Goal: Task Accomplishment & Management: Use online tool/utility

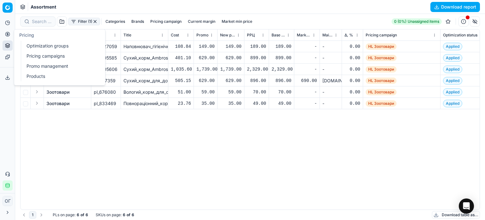
click at [28, 45] on link "Optimization groups" at bounding box center [61, 45] width 74 height 9
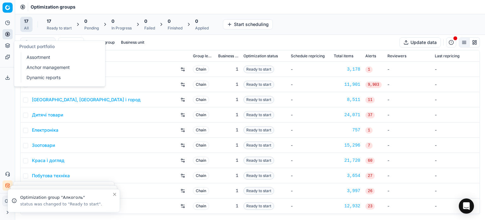
click at [32, 60] on link "Assortment" at bounding box center [61, 57] width 74 height 9
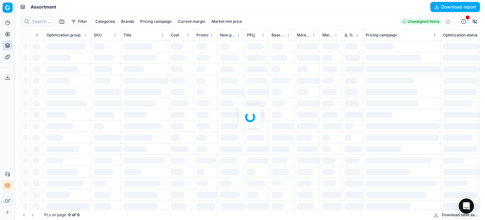
click at [77, 22] on div at bounding box center [250, 117] width 470 height 206
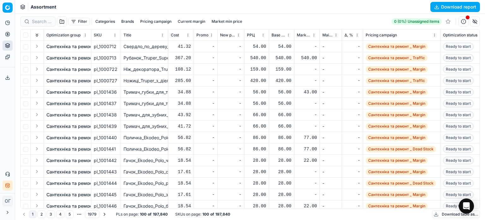
click at [75, 21] on button "Filter" at bounding box center [79, 22] width 22 height 8
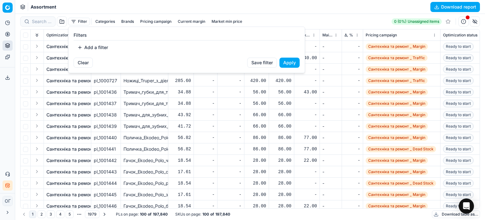
click at [102, 48] on button "Add a filter" at bounding box center [93, 47] width 38 height 10
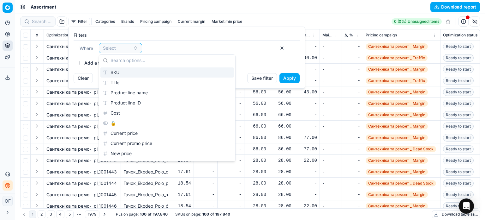
click at [120, 72] on div "SKU" at bounding box center [167, 72] width 134 height 10
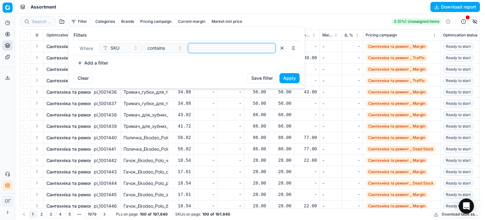
click at [200, 51] on input at bounding box center [232, 47] width 82 height 9
paste input "421076,418866,455100,912607,455101"
type input "421076,418866,455100,912607,455101"
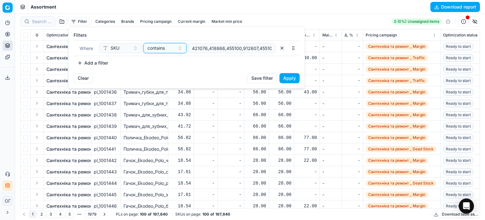
click at [159, 47] on span "contains" at bounding box center [156, 48] width 17 height 6
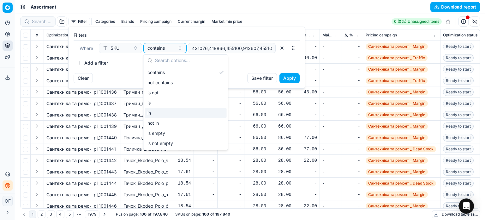
click at [165, 115] on div "in" at bounding box center [186, 113] width 82 height 10
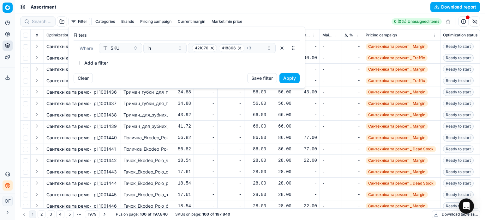
click at [290, 77] on button "Apply" at bounding box center [290, 78] width 20 height 10
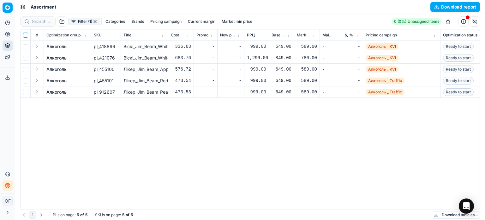
click at [23, 35] on input "checkbox" at bounding box center [25, 35] width 5 height 5
checkbox input "true"
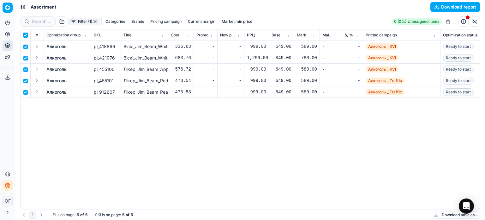
checkbox input "true"
click at [276, 20] on html "Pricing platform Analytics Pricing Product portfolio Templates Export service 1…" at bounding box center [242, 110] width 485 height 220
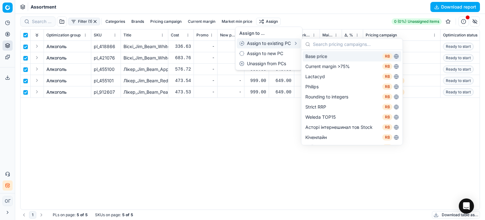
click at [319, 58] on div "Base price RB" at bounding box center [352, 56] width 99 height 10
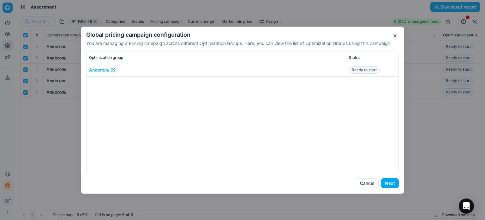
click at [388, 182] on button "Next" at bounding box center [390, 183] width 18 height 10
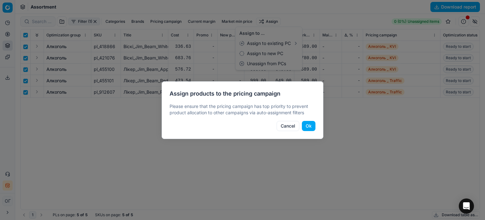
click at [313, 127] on button "Ok" at bounding box center [309, 126] width 14 height 10
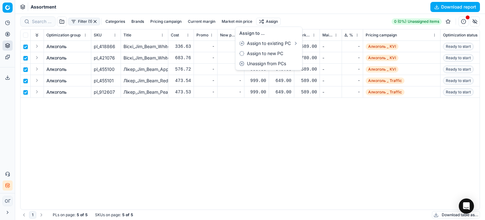
checkbox input "false"
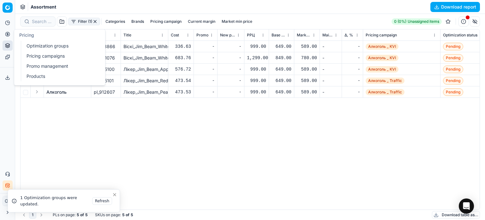
click at [39, 47] on link "Optimization groups" at bounding box center [61, 45] width 74 height 9
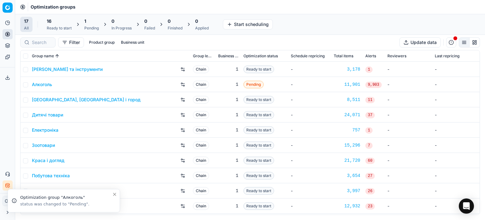
click at [56, 23] on div "16" at bounding box center [59, 21] width 25 height 6
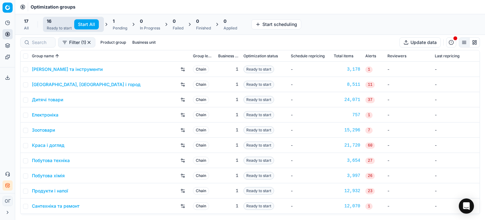
click at [116, 24] on div "1" at bounding box center [120, 21] width 15 height 6
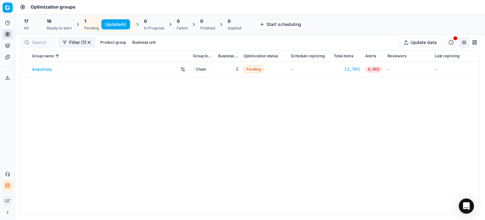
click at [124, 24] on button "Update All" at bounding box center [115, 24] width 29 height 10
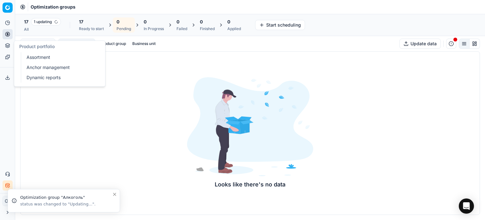
click at [39, 55] on link "Assortment" at bounding box center [61, 57] width 74 height 9
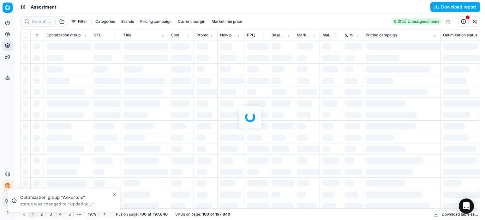
click at [36, 21] on div at bounding box center [250, 117] width 470 height 206
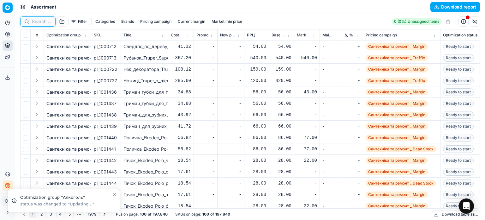
click at [36, 21] on input at bounding box center [42, 21] width 20 height 6
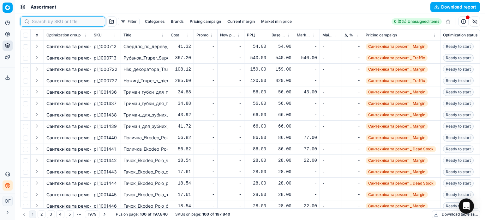
paste input "511705,"
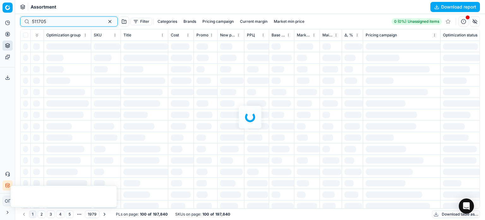
type input "511705"
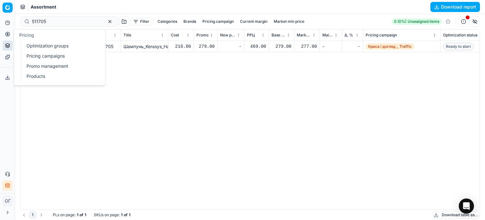
click at [33, 44] on link "Optimization groups" at bounding box center [61, 45] width 74 height 9
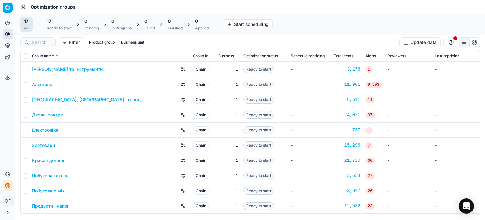
click at [55, 19] on div "17" at bounding box center [59, 21] width 25 height 6
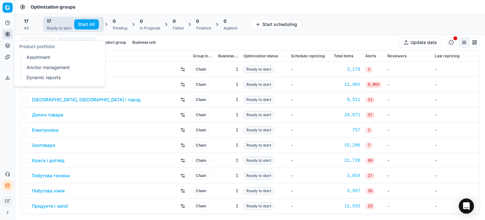
click at [25, 55] on link "Assortment" at bounding box center [61, 57] width 74 height 9
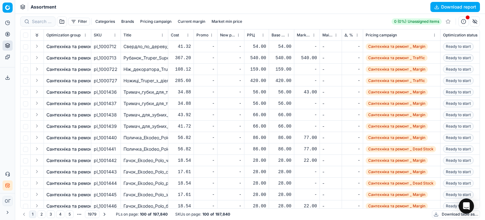
click at [72, 22] on button "Filter" at bounding box center [79, 22] width 22 height 8
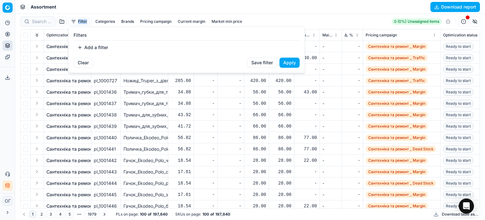
click at [72, 22] on html "Pricing platform Analytics Pricing Product portfolio Templates Export service 1…" at bounding box center [242, 110] width 485 height 220
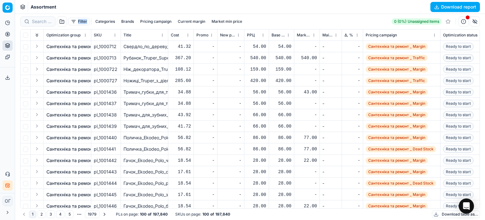
click at [72, 22] on button "Filter" at bounding box center [79, 22] width 22 height 8
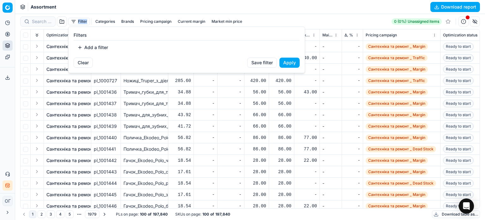
click at [88, 45] on button "Add a filter" at bounding box center [93, 47] width 38 height 10
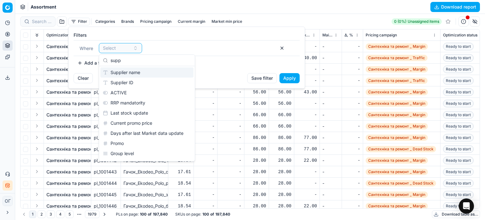
type input "supp"
click at [119, 70] on div "Supplier name" at bounding box center [146, 72] width 93 height 10
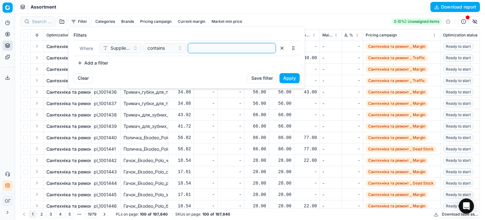
click at [227, 51] on input at bounding box center [232, 47] width 82 height 9
paste input "Світ-Україна ТОВ"
type input "Світ-Україна ТОВ"
click at [294, 76] on button "Apply" at bounding box center [290, 78] width 20 height 10
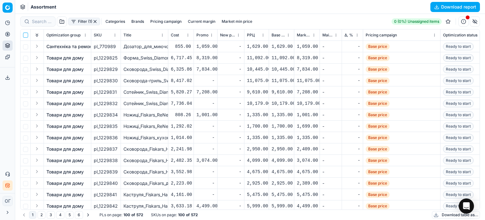
click at [25, 34] on input "checkbox" at bounding box center [25, 35] width 5 height 5
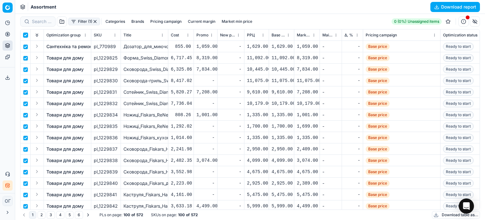
checkbox input "true"
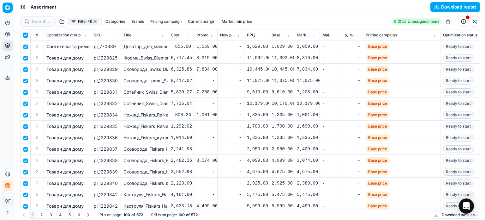
checkbox input "true"
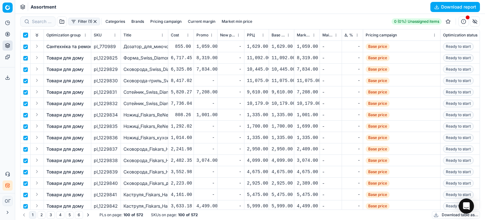
checkbox input "true"
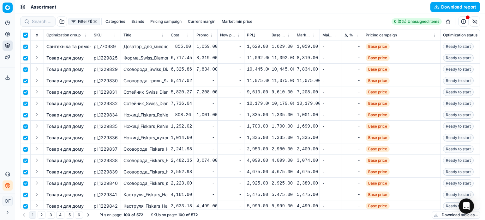
checkbox input "true"
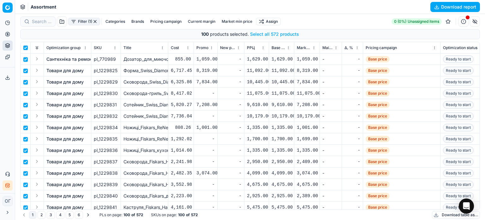
click at [278, 33] on button "Select all 572 products" at bounding box center [274, 34] width 49 height 6
click at [273, 22] on html "Pricing platform Analytics Pricing Product portfolio Templates Export service 1…" at bounding box center [242, 110] width 485 height 220
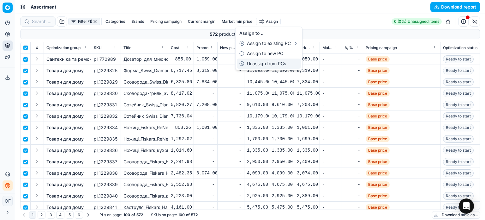
click at [283, 65] on div "Unassign from PCs" at bounding box center [269, 63] width 64 height 10
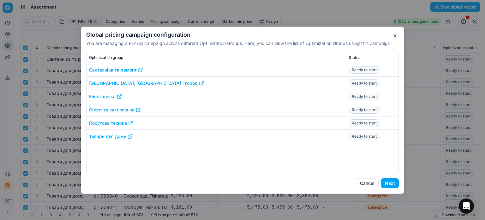
click at [389, 182] on button "Next" at bounding box center [390, 183] width 18 height 10
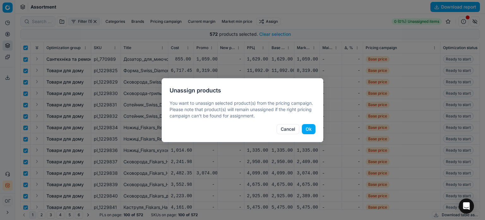
click at [310, 129] on button "Ok" at bounding box center [309, 129] width 14 height 10
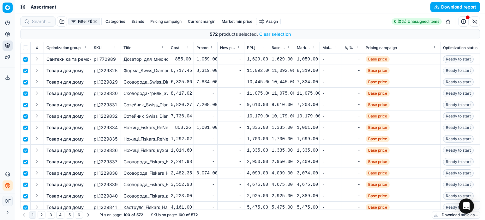
checkbox input "false"
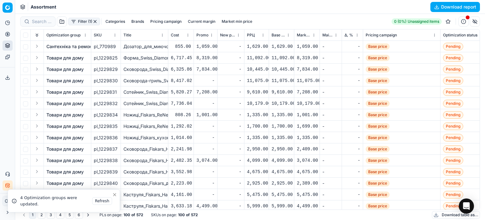
click at [95, 21] on button "button" at bounding box center [95, 21] width 5 height 5
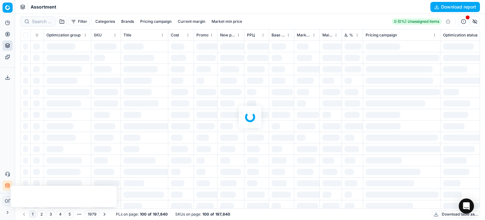
click at [80, 20] on div at bounding box center [250, 117] width 470 height 206
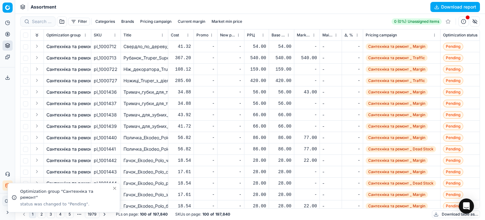
click at [80, 20] on button "Filter" at bounding box center [79, 22] width 22 height 8
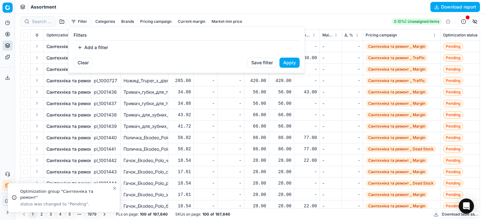
click at [92, 45] on button "Add a filter" at bounding box center [93, 47] width 38 height 10
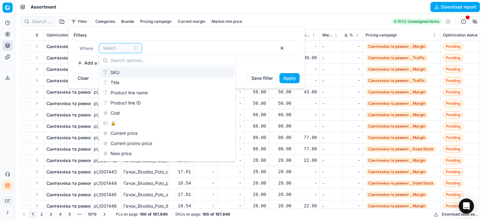
click at [115, 71] on div "SKU" at bounding box center [167, 72] width 134 height 10
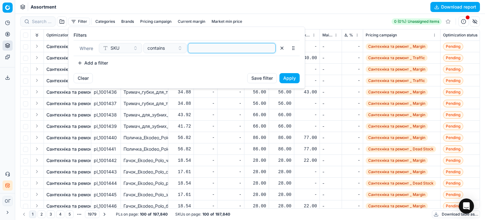
click at [212, 48] on input at bounding box center [232, 47] width 82 height 9
paste input "115521,401230,626404,606020,244426,447033,56279,279732,409890,542211,542209,159…"
type input "115521,401230,626404,606020,244426,447033,56279,279732,409890,542211,542209,159…"
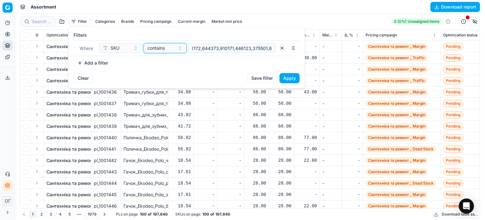
click at [156, 48] on span "contains" at bounding box center [156, 48] width 17 height 6
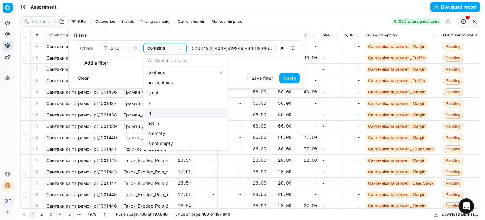
click at [171, 108] on div "in" at bounding box center [186, 113] width 82 height 10
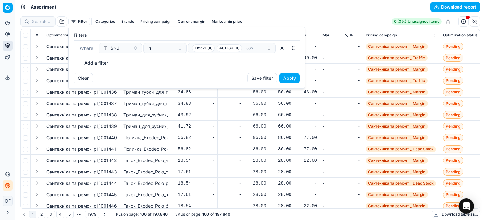
click at [293, 79] on button "Apply" at bounding box center [290, 78] width 20 height 10
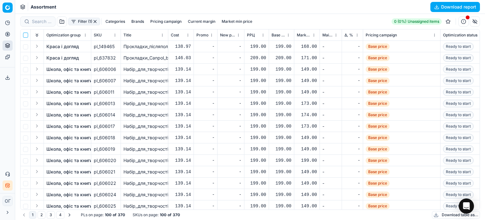
click at [24, 34] on input "checkbox" at bounding box center [25, 35] width 5 height 5
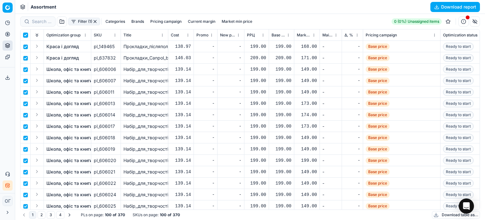
checkbox input "true"
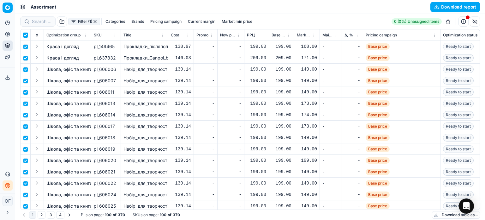
checkbox input "true"
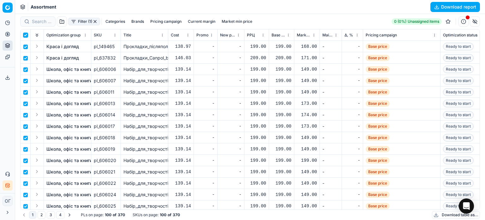
checkbox input "true"
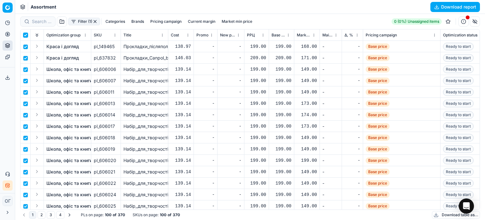
checkbox input "true"
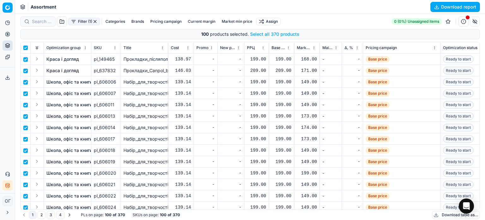
click at [286, 35] on button "Select all 370 products" at bounding box center [274, 34] width 49 height 6
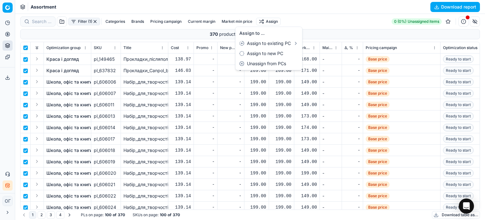
click at [274, 20] on html "Pricing platform Analytics Pricing Product portfolio Templates Export service 1…" at bounding box center [242, 110] width 485 height 220
click at [272, 63] on div "Unassign from PCs" at bounding box center [269, 63] width 64 height 10
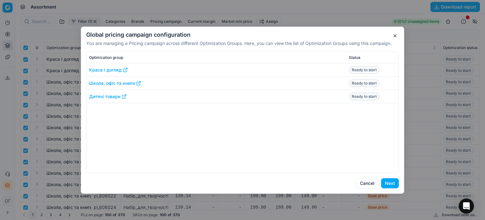
click at [389, 181] on button "Next" at bounding box center [390, 183] width 18 height 10
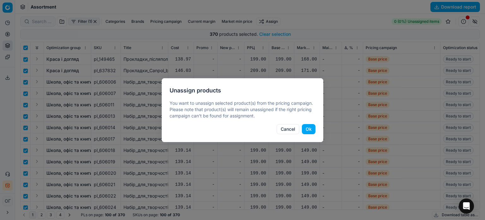
click at [312, 128] on button "Ok" at bounding box center [309, 129] width 14 height 10
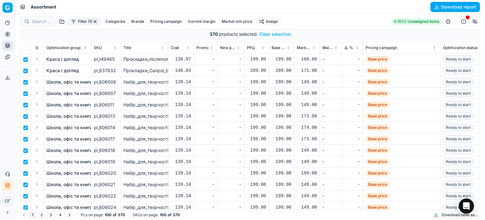
checkbox input "false"
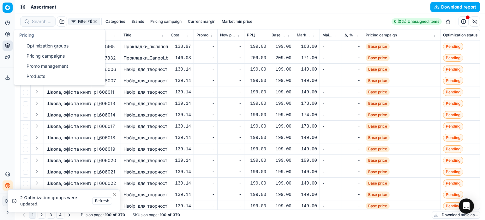
click at [42, 43] on link "Optimization groups" at bounding box center [61, 45] width 74 height 9
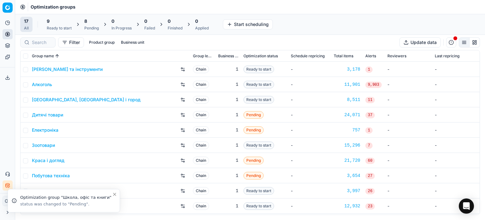
drag, startPoint x: 98, startPoint y: 19, endPoint x: 87, endPoint y: 19, distance: 10.8
click at [98, 19] on div "8" at bounding box center [91, 21] width 15 height 6
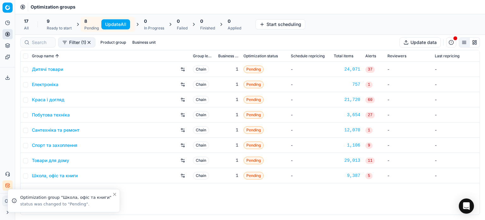
click at [60, 19] on div "9" at bounding box center [59, 21] width 25 height 6
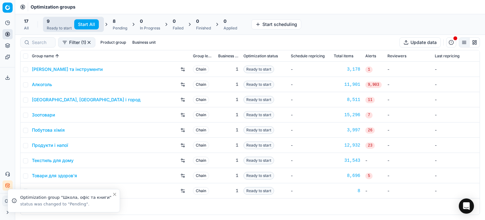
click at [78, 22] on button "Start All" at bounding box center [86, 24] width 25 height 10
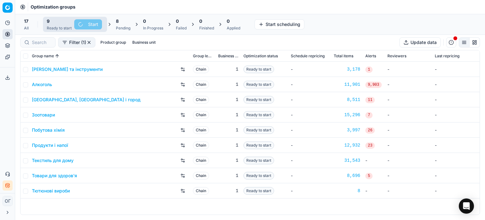
click at [113, 24] on div "8 Pending" at bounding box center [123, 24] width 22 height 15
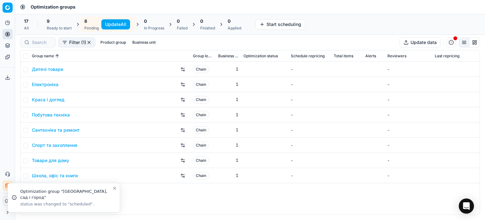
click at [113, 24] on button "Update All" at bounding box center [115, 24] width 29 height 10
click at [55, 22] on div "9" at bounding box center [59, 21] width 25 height 6
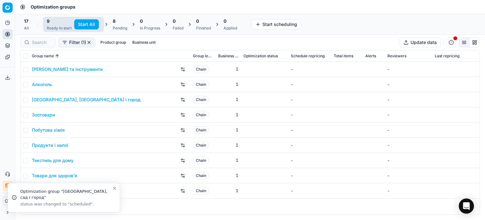
click at [79, 23] on button "Start All" at bounding box center [86, 24] width 25 height 10
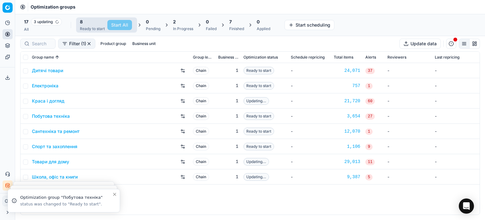
click at [86, 24] on div "8" at bounding box center [92, 22] width 25 height 6
drag, startPoint x: 26, startPoint y: 55, endPoint x: 25, endPoint y: 60, distance: 4.7
click at [26, 55] on input "checkbox" at bounding box center [25, 57] width 5 height 5
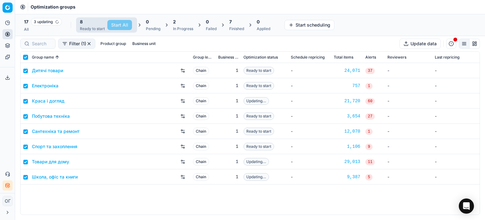
checkbox input "true"
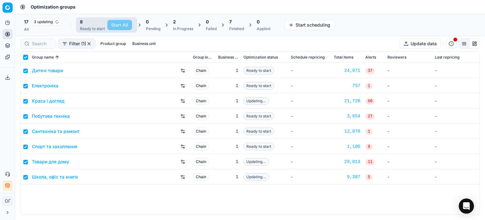
checkbox input "true"
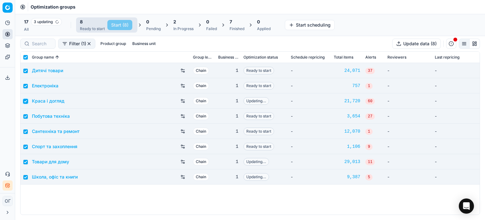
click at [26, 99] on input "checkbox" at bounding box center [25, 101] width 5 height 5
checkbox input "false"
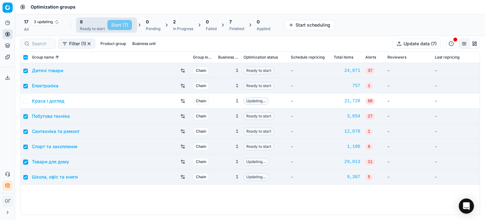
click at [24, 161] on input "checkbox" at bounding box center [25, 161] width 5 height 5
checkbox input "false"
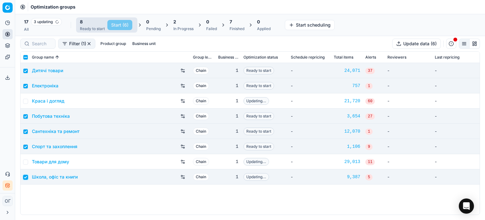
click at [25, 177] on input "checkbox" at bounding box center [25, 176] width 5 height 5
checkbox input "false"
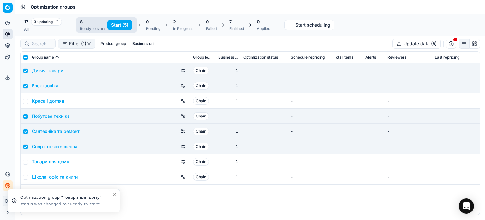
click at [121, 22] on button "Start (5)" at bounding box center [119, 25] width 25 height 10
checkbox input "false"
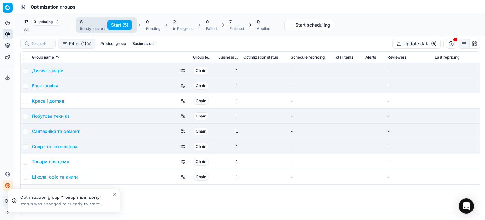
checkbox input "false"
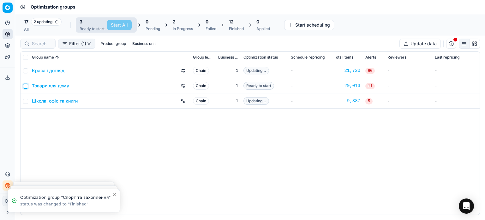
click at [27, 87] on input "checkbox" at bounding box center [25, 85] width 5 height 5
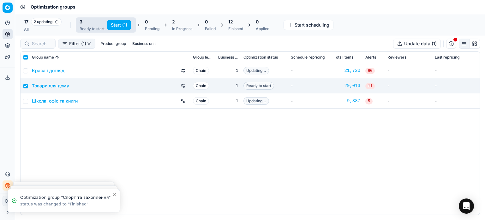
click at [118, 20] on button "Start (1)" at bounding box center [119, 25] width 24 height 10
checkbox input "false"
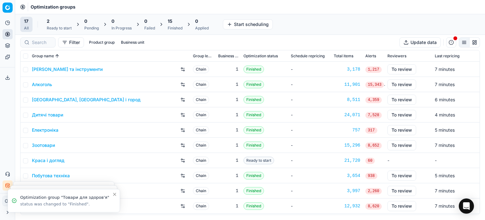
click at [63, 20] on div "2" at bounding box center [59, 21] width 25 height 6
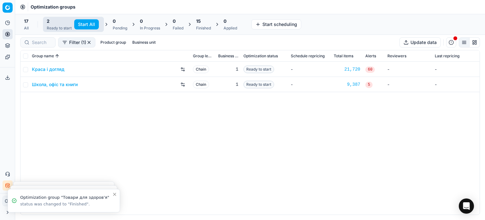
click at [85, 27] on button "Start All" at bounding box center [86, 24] width 25 height 10
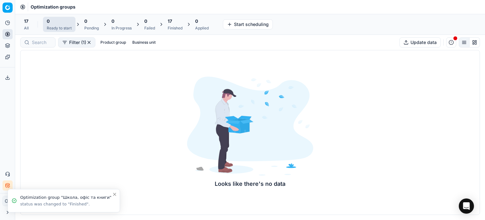
drag, startPoint x: 174, startPoint y: 26, endPoint x: 165, endPoint y: 35, distance: 13.0
click at [174, 26] on div "Finished" at bounding box center [175, 28] width 15 height 5
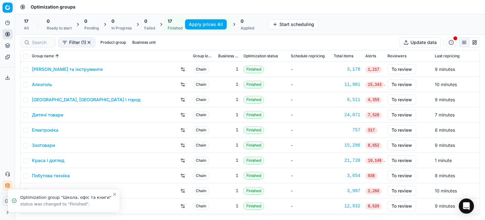
click at [52, 162] on link "Краса і догляд" at bounding box center [48, 160] width 33 height 6
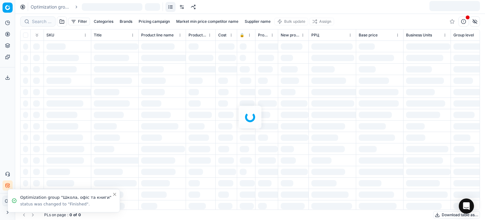
click at [183, 6] on link at bounding box center [182, 7] width 10 height 10
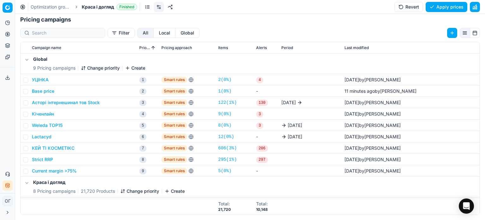
click at [87, 103] on button "Асторі інтернешинал тов Stock" at bounding box center [66, 102] width 68 height 6
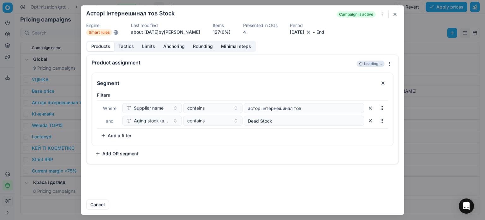
click at [127, 45] on button "Tactics" at bounding box center [126, 46] width 24 height 9
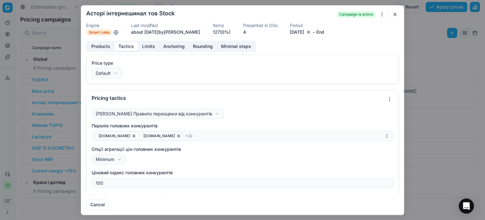
click at [150, 45] on button "Limits" at bounding box center [148, 46] width 21 height 9
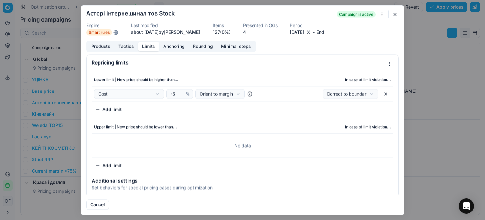
click at [177, 47] on button "Anchoring" at bounding box center [174, 46] width 30 height 9
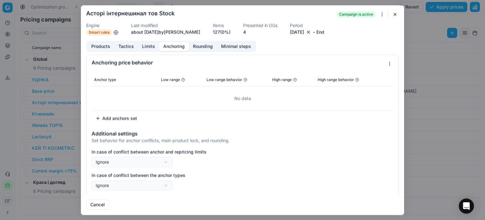
click at [207, 46] on button "Rounding" at bounding box center [203, 46] width 28 height 9
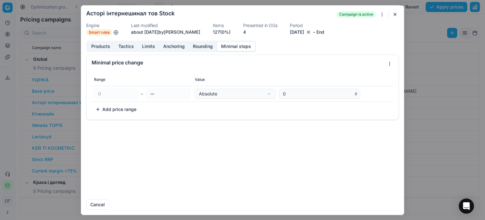
click at [231, 46] on button "Minimal steps" at bounding box center [236, 46] width 38 height 9
click at [153, 45] on button "Limits" at bounding box center [148, 46] width 21 height 9
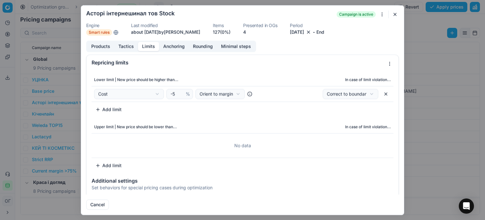
click at [123, 47] on button "Tactics" at bounding box center [126, 46] width 24 height 9
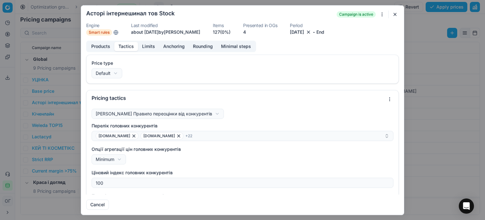
click at [152, 46] on button "Limits" at bounding box center [148, 46] width 21 height 9
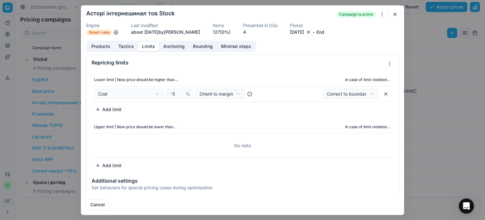
click at [124, 43] on button "Tactics" at bounding box center [126, 46] width 24 height 9
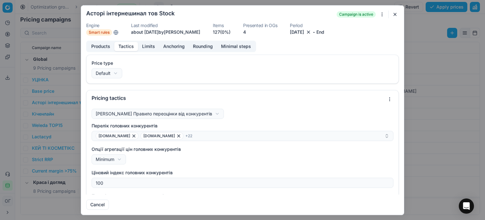
click at [104, 45] on button "Products" at bounding box center [100, 46] width 27 height 9
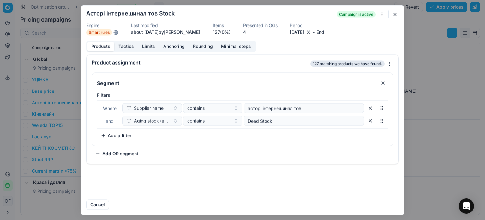
click at [393, 14] on button "button" at bounding box center [395, 14] width 8 height 8
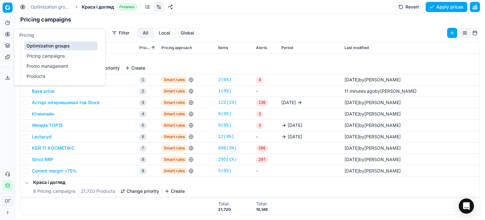
click at [29, 43] on link "Optimization groups" at bounding box center [61, 45] width 74 height 9
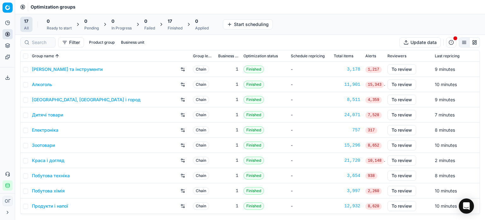
click at [49, 162] on link "Краса і догляд" at bounding box center [48, 160] width 33 height 6
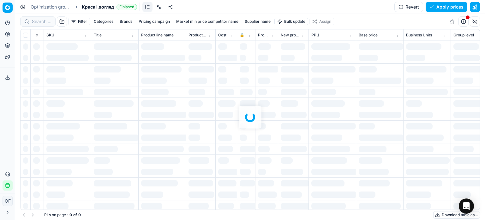
click at [160, 7] on link at bounding box center [159, 7] width 10 height 10
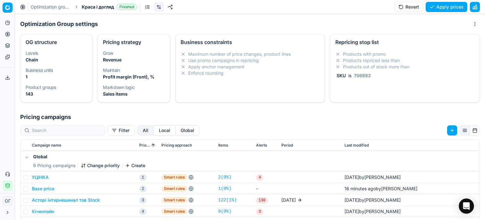
click at [67, 198] on button "Асторі інтернешинал тов Stock" at bounding box center [66, 199] width 68 height 6
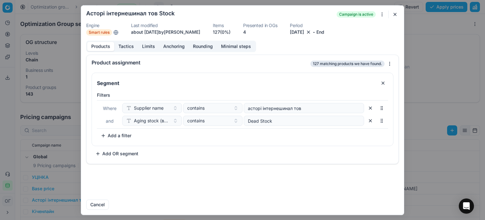
click at [124, 45] on button "Tactics" at bounding box center [126, 46] width 24 height 9
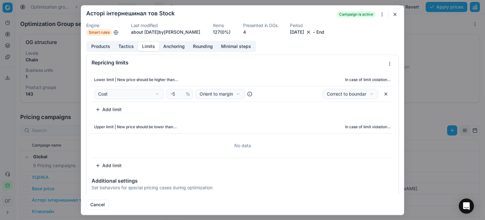
click at [142, 45] on button "Limits" at bounding box center [148, 46] width 21 height 9
click at [114, 164] on button "Add limit" at bounding box center [109, 165] width 34 height 10
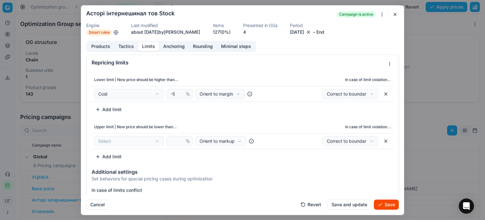
click at [125, 140] on div "We are saving PC settings. Please wait, it should take a few minutes Асторі інт…" at bounding box center [242, 110] width 485 height 220
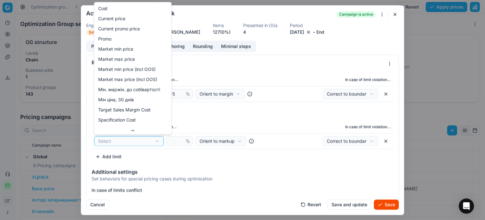
select select "cost"
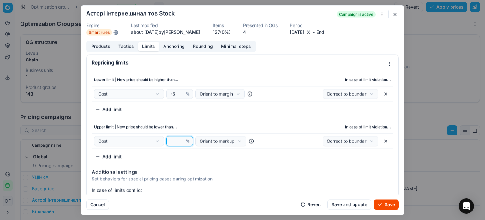
click at [176, 143] on input "number" at bounding box center [176, 140] width 15 height 9
type input "3"
click at [207, 141] on div "We are saving PC settings. Please wait, it should take a few minutes Асторі інт…" at bounding box center [242, 110] width 485 height 220
select select "margin"
click at [275, 174] on div "Additional settings Set behaviors for special pricing cases during optimization" at bounding box center [243, 174] width 312 height 20
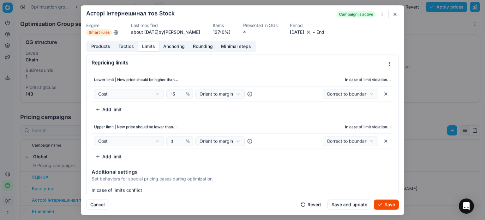
click at [390, 205] on button "Save" at bounding box center [386, 204] width 25 height 10
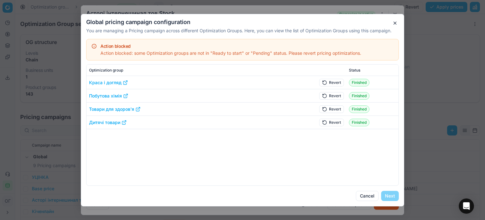
click at [325, 120] on button "Revert" at bounding box center [331, 122] width 25 height 8
click at [328, 110] on button "Revert" at bounding box center [331, 109] width 25 height 8
click at [328, 97] on td "Revert" at bounding box center [327, 95] width 40 height 13
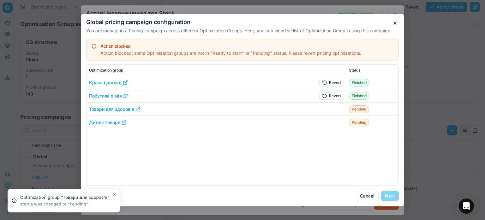
click at [325, 82] on button "Revert" at bounding box center [331, 82] width 25 height 8
click at [334, 94] on button "Revert" at bounding box center [331, 96] width 25 height 8
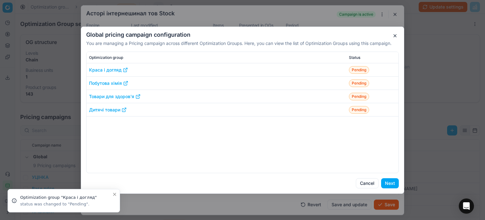
click at [392, 182] on button "Next" at bounding box center [390, 183] width 18 height 10
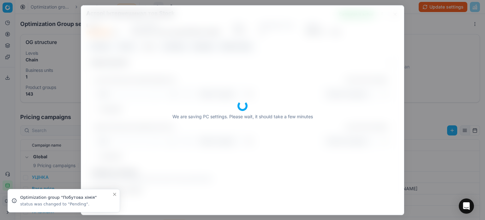
click at [113, 194] on form "We are saving PC settings. Please wait, it should take a few minutes Асторі інт…" at bounding box center [242, 109] width 323 height 209
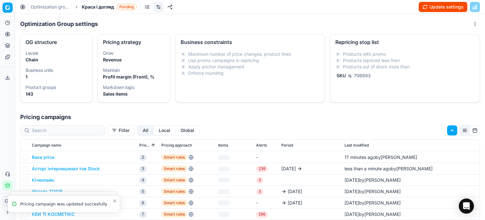
scroll to position [90, 0]
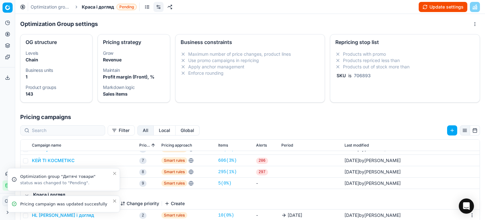
click at [113, 204] on button "Close toast" at bounding box center [115, 201] width 8 height 8
click at [114, 202] on icon "Close toast" at bounding box center [114, 200] width 5 height 5
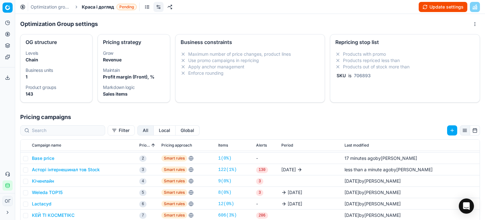
scroll to position [27, 0]
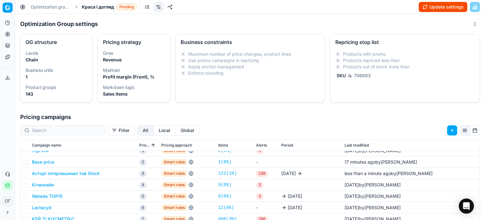
click at [73, 173] on button "Асторі інтернешинал тов Stock" at bounding box center [66, 173] width 68 height 6
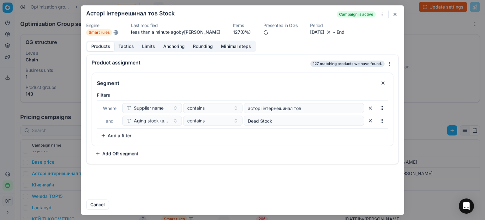
click at [123, 43] on button "Tactics" at bounding box center [126, 46] width 24 height 9
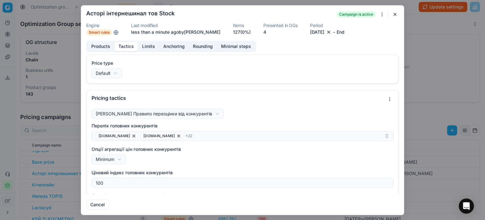
click at [148, 50] on button "Limits" at bounding box center [148, 46] width 21 height 9
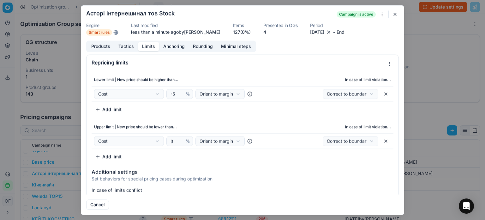
click at [181, 47] on button "Anchoring" at bounding box center [174, 46] width 30 height 9
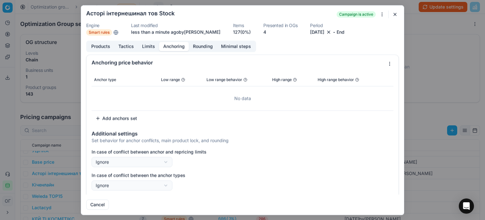
click at [134, 46] on button "Tactics" at bounding box center [126, 46] width 24 height 9
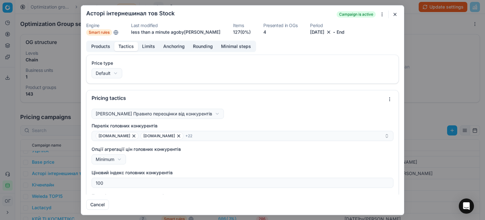
click at [144, 47] on button "Limits" at bounding box center [148, 46] width 21 height 9
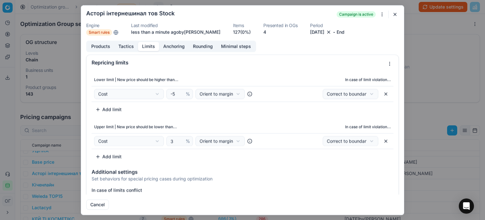
click at [108, 46] on button "Products" at bounding box center [100, 46] width 27 height 9
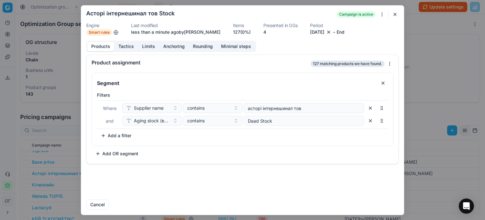
click at [392, 15] on button "button" at bounding box center [395, 14] width 8 height 8
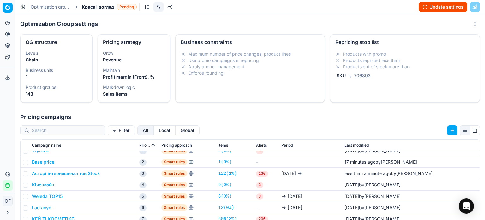
click at [441, 7] on button "Update settings" at bounding box center [443, 7] width 49 height 10
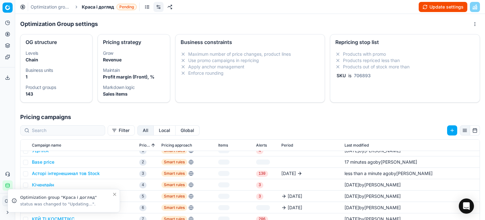
click at [4, 35] on button "Pricing" at bounding box center [8, 34] width 10 height 10
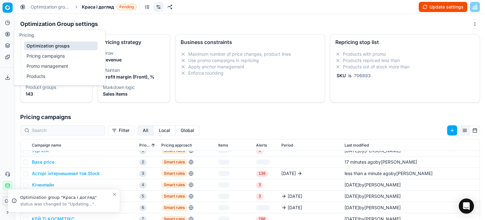
click at [41, 50] on link "Optimization groups" at bounding box center [61, 45] width 74 height 9
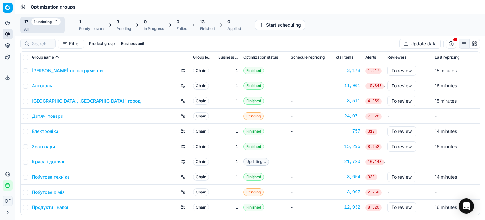
click at [121, 26] on div "3 Pending" at bounding box center [124, 25] width 15 height 13
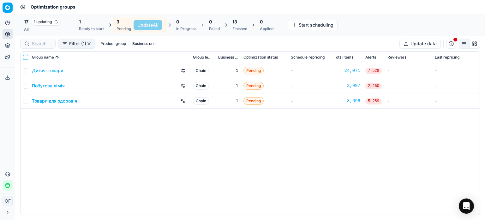
click at [26, 55] on input "checkbox" at bounding box center [25, 57] width 5 height 5
checkbox input "true"
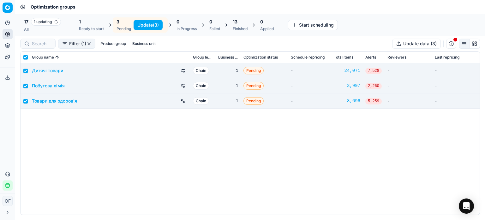
click at [149, 24] on button "Update (3)" at bounding box center [148, 25] width 29 height 10
checkbox input "false"
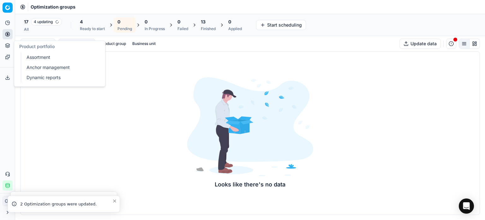
click at [32, 57] on link "Assortment" at bounding box center [61, 57] width 74 height 9
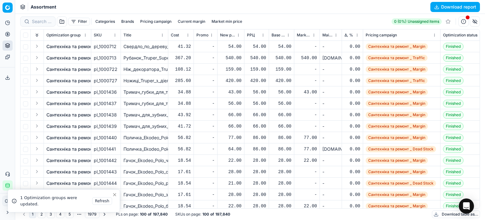
click at [77, 21] on button "Filter" at bounding box center [79, 22] width 22 height 8
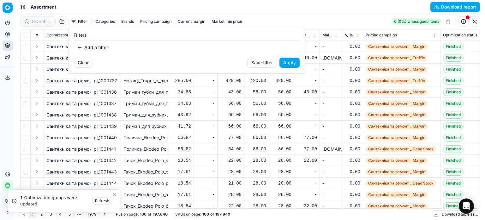
click at [101, 45] on button "Add a filter" at bounding box center [93, 47] width 38 height 10
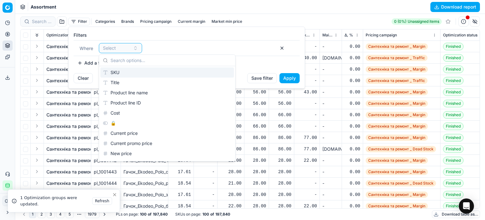
click at [115, 69] on div "SKU" at bounding box center [167, 72] width 134 height 10
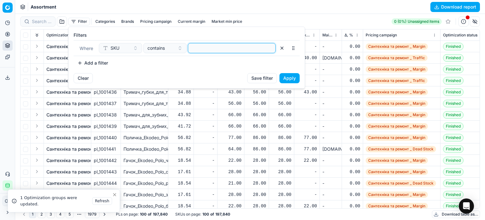
click at [214, 47] on input at bounding box center [232, 47] width 82 height 9
click at [295, 79] on button "Apply" at bounding box center [290, 78] width 20 height 10
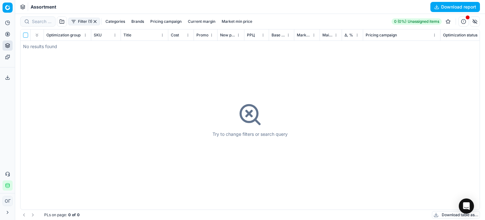
click at [24, 36] on input "checkbox" at bounding box center [25, 35] width 5 height 5
checkbox input "false"
click at [79, 21] on div at bounding box center [250, 117] width 470 height 206
click at [83, 21] on button "Filter (1)" at bounding box center [84, 22] width 32 height 8
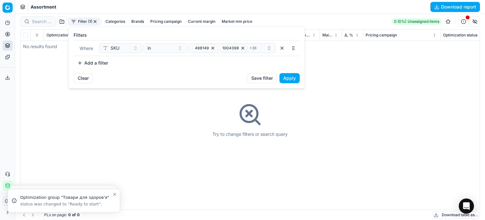
click at [167, 4] on html "Pricing platform Analytics Pricing Product portfolio Templates Export service 1…" at bounding box center [242, 110] width 485 height 220
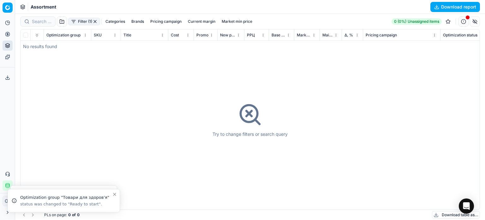
click at [81, 21] on button "Filter (1)" at bounding box center [84, 22] width 32 height 8
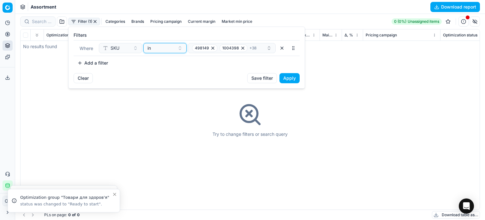
click at [157, 50] on div "in" at bounding box center [161, 48] width 27 height 6
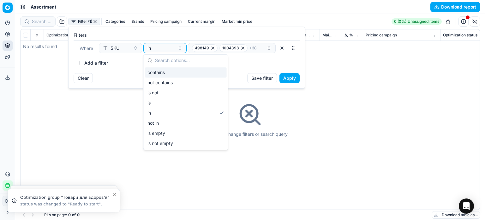
click at [165, 72] on div "contains" at bounding box center [186, 72] width 82 height 10
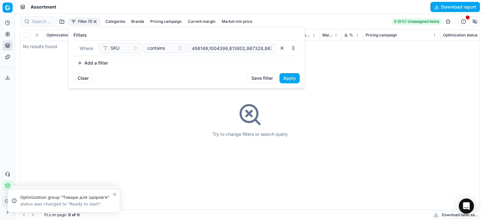
scroll to position [0, 591]
click at [284, 45] on button "button" at bounding box center [282, 48] width 10 height 10
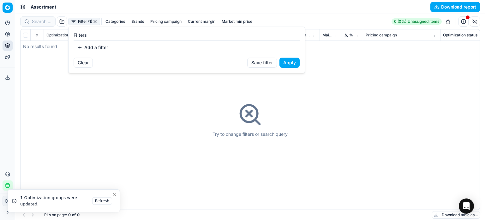
click at [102, 49] on button "Add a filter" at bounding box center [93, 47] width 38 height 10
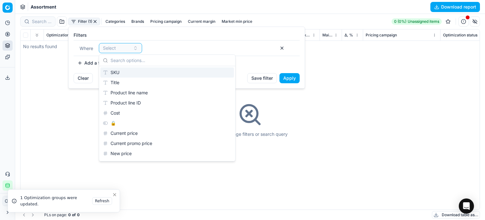
click at [119, 72] on div "SKU" at bounding box center [167, 72] width 134 height 10
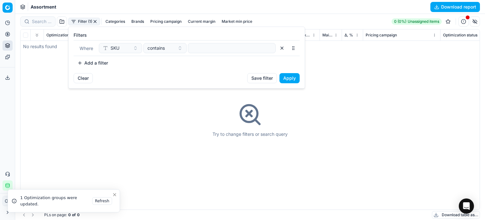
click at [190, 51] on div at bounding box center [232, 48] width 88 height 10
click at [194, 50] on input at bounding box center [232, 47] width 82 height 9
paste input "498149,1004398,613802,867328,867326,1004383,1004385,1004364,498152,476248,86734…"
type input "498149,1004398,613802,867328,867326,1004383,1004385,1004364,498152,476248,86734…"
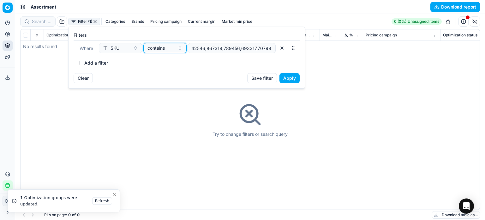
click at [161, 48] on span "contains" at bounding box center [156, 48] width 17 height 6
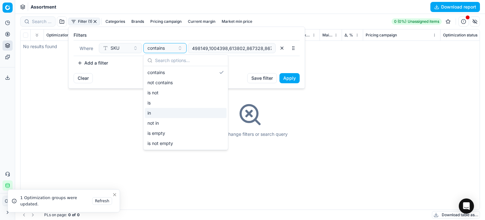
click at [169, 110] on div "in" at bounding box center [186, 113] width 82 height 10
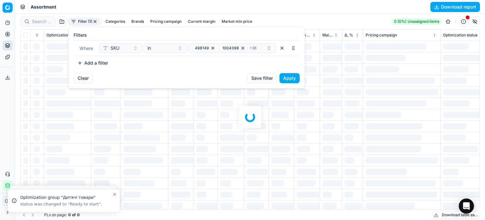
click at [290, 78] on button "Apply" at bounding box center [290, 78] width 20 height 10
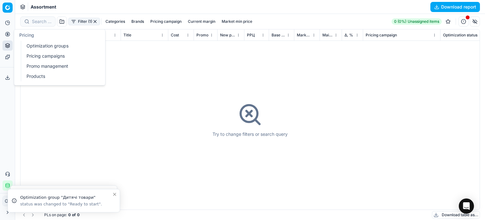
click at [41, 44] on link "Optimization groups" at bounding box center [61, 45] width 74 height 9
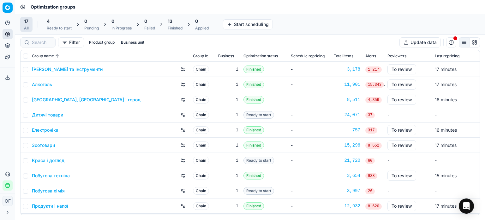
click at [273, 21] on button "Start scheduling" at bounding box center [248, 24] width 50 height 10
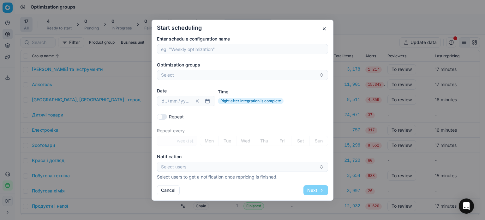
click at [325, 27] on button "button" at bounding box center [325, 29] width 8 height 8
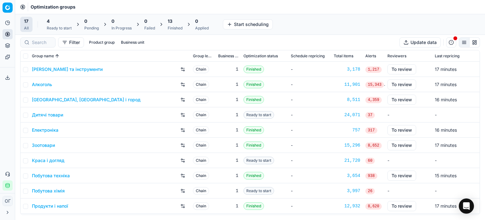
click at [59, 21] on div "4" at bounding box center [59, 21] width 25 height 6
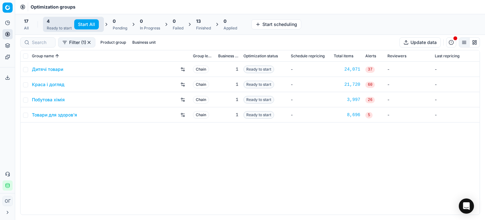
click at [77, 24] on button "Start All" at bounding box center [86, 24] width 25 height 10
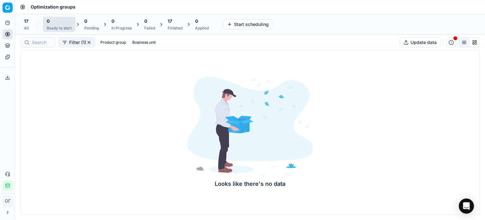
click at [176, 23] on div "17" at bounding box center [175, 21] width 15 height 6
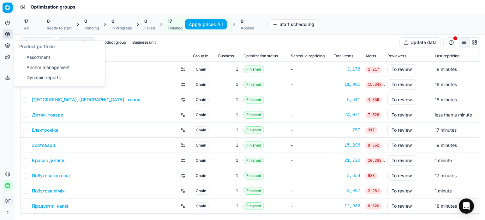
click at [9, 42] on button "Product portfolio" at bounding box center [8, 45] width 10 height 10
click at [33, 55] on link "Assortment" at bounding box center [61, 57] width 74 height 9
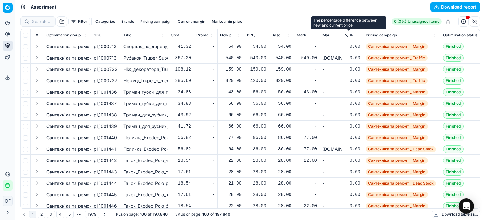
click at [348, 33] on span "Δ, %" at bounding box center [349, 35] width 9 height 5
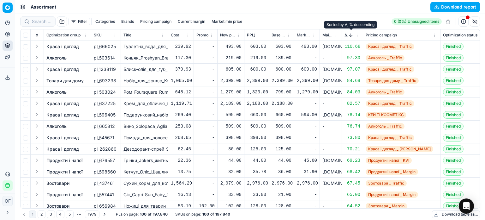
click at [349, 34] on button "Sorted by Δ, % descending" at bounding box center [351, 35] width 6 height 6
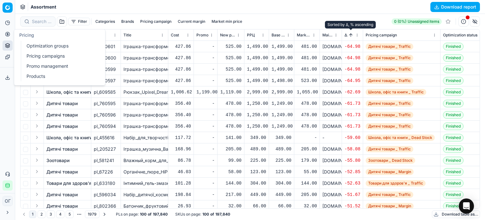
drag, startPoint x: 40, startPoint y: 46, endPoint x: 59, endPoint y: 30, distance: 24.2
click at [40, 46] on link "Optimization groups" at bounding box center [61, 45] width 74 height 9
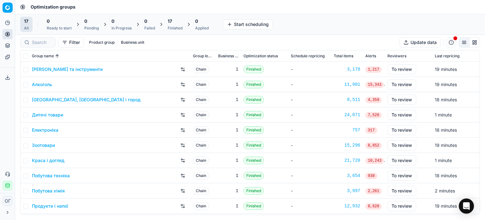
click at [178, 24] on div "17 Finished" at bounding box center [175, 24] width 15 height 13
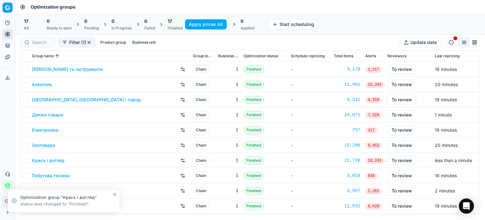
scroll to position [105, 0]
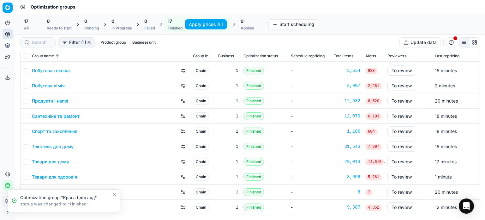
click at [114, 192] on icon "Close toast" at bounding box center [114, 194] width 5 height 5
click at [49, 101] on link "Продукти і напої" at bounding box center [50, 101] width 36 height 6
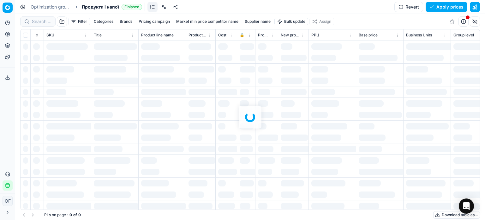
click at [39, 22] on div "Filter Categories Brands Pricing campaign Market min price competitor name Supp…" at bounding box center [250, 117] width 470 height 206
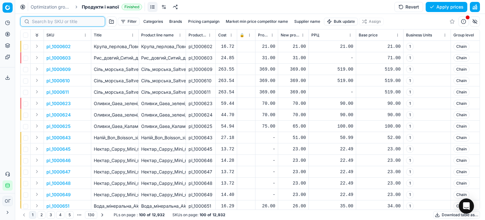
click at [39, 22] on input at bounding box center [66, 21] width 69 height 6
paste input "586988"
type input "586988"
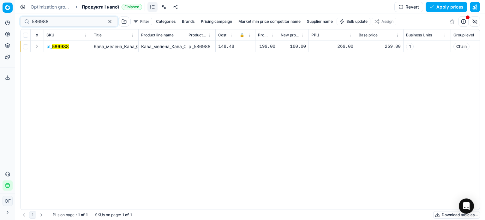
click at [299, 46] on div "160.00" at bounding box center [293, 46] width 25 height 6
type input "199.00"
click at [439, 6] on button "Save and apply" at bounding box center [443, 7] width 47 height 10
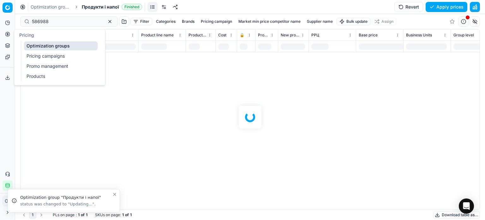
click at [39, 46] on link "Optimization groups" at bounding box center [61, 45] width 74 height 9
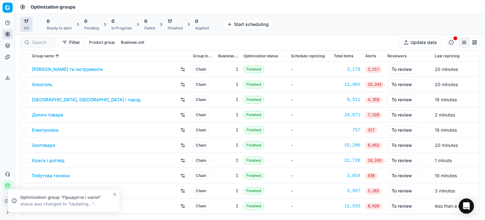
click at [178, 26] on div "Finished" at bounding box center [175, 28] width 15 height 5
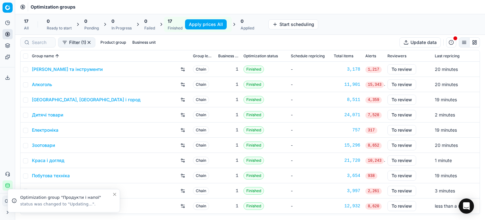
click at [182, 24] on div "17" at bounding box center [175, 21] width 15 height 6
click at [190, 25] on button "Apply prices All" at bounding box center [206, 24] width 42 height 10
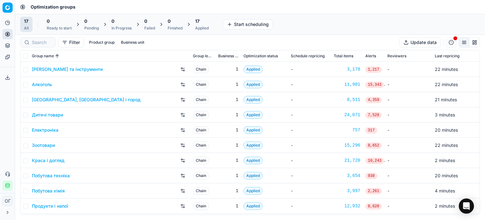
click at [200, 24] on span "17" at bounding box center [197, 21] width 4 height 6
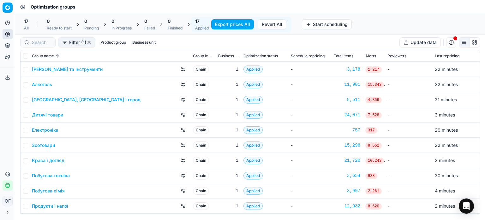
click at [246, 22] on button "Export prices All" at bounding box center [232, 24] width 43 height 10
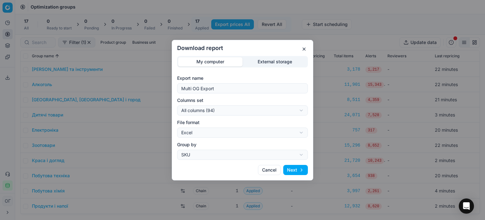
click at [282, 59] on div "Download report My computer External storage Export name Multi OG Export Column…" at bounding box center [242, 110] width 485 height 220
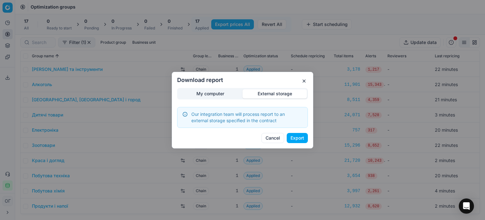
click at [294, 140] on button "Export" at bounding box center [297, 138] width 21 height 10
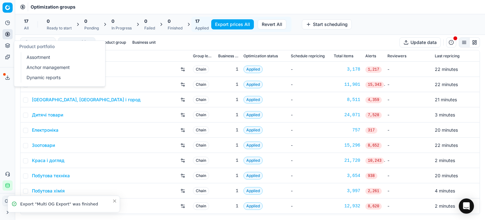
click at [7, 49] on button "Product portfolio" at bounding box center [8, 45] width 10 height 10
click at [34, 58] on link "Assortment" at bounding box center [61, 57] width 74 height 9
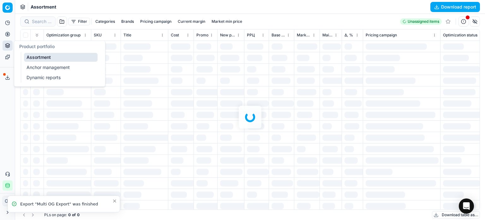
click at [8, 78] on polyline at bounding box center [8, 77] width 2 height 1
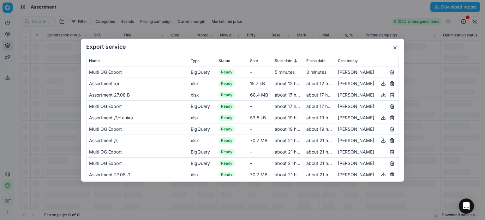
click at [394, 49] on button "button" at bounding box center [395, 48] width 8 height 8
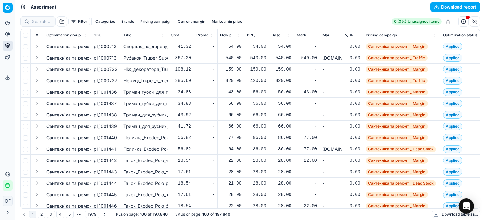
click at [83, 20] on button "Filter" at bounding box center [79, 22] width 22 height 8
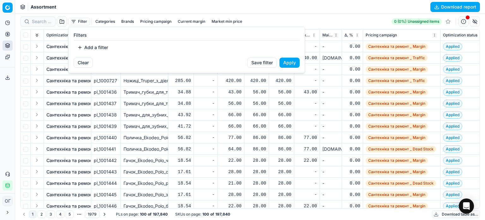
click at [100, 45] on button "Add a filter" at bounding box center [93, 47] width 38 height 10
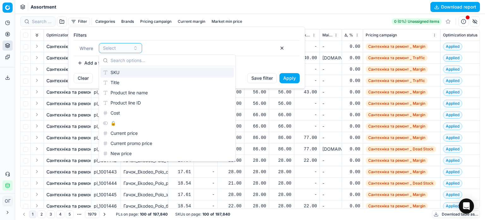
click at [129, 71] on div "SKU" at bounding box center [167, 72] width 134 height 10
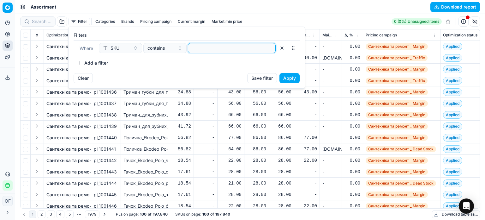
click at [224, 44] on input at bounding box center [232, 47] width 82 height 9
click at [287, 76] on button "Apply" at bounding box center [290, 78] width 20 height 10
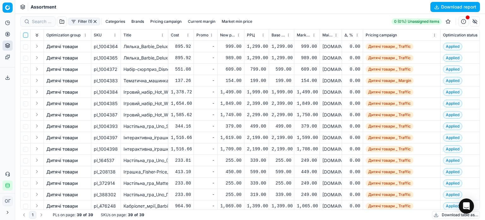
click at [25, 35] on input "checkbox" at bounding box center [25, 35] width 5 height 5
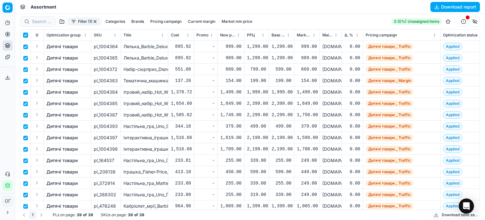
checkbox input "true"
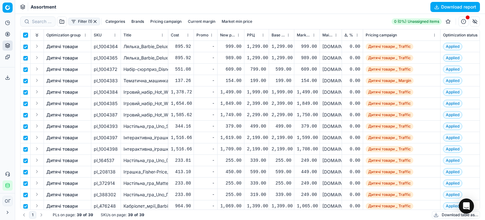
checkbox input "true"
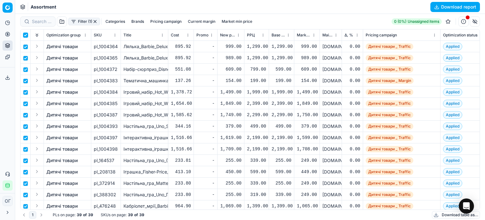
checkbox input "true"
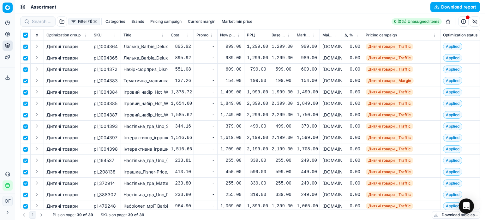
checkbox input "true"
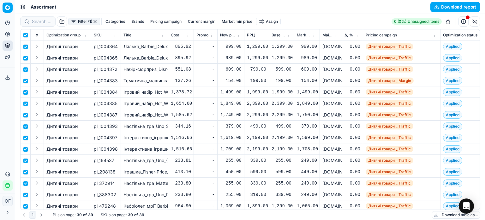
click at [273, 21] on html "Pricing platform Analytics Pricing Product portfolio Templates Export service 1…" at bounding box center [242, 110] width 485 height 220
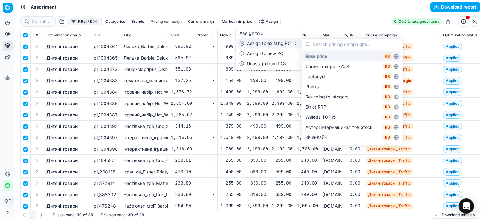
click at [323, 55] on div "Base price RB" at bounding box center [352, 56] width 99 height 10
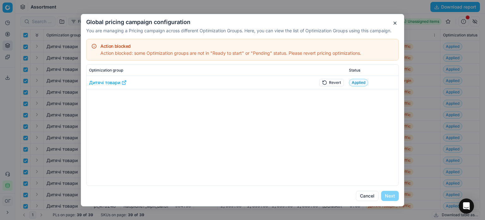
click at [338, 79] on button "Revert" at bounding box center [331, 82] width 25 height 8
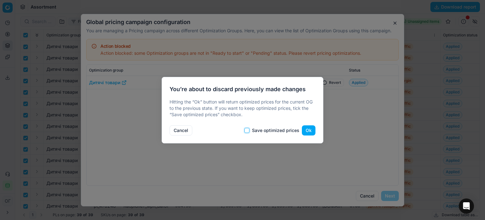
click at [248, 130] on input "Save optimized prices" at bounding box center [246, 130] width 5 height 5
checkbox input "true"
click at [306, 129] on button "Ok" at bounding box center [309, 130] width 14 height 10
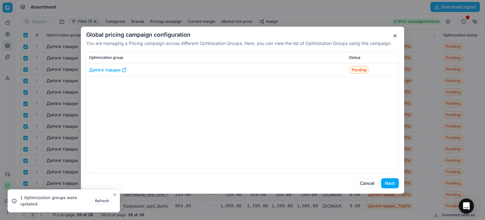
click at [389, 183] on button "Next" at bounding box center [390, 183] width 18 height 10
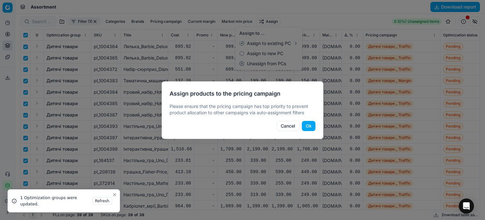
click at [310, 129] on button "Ok" at bounding box center [309, 126] width 14 height 10
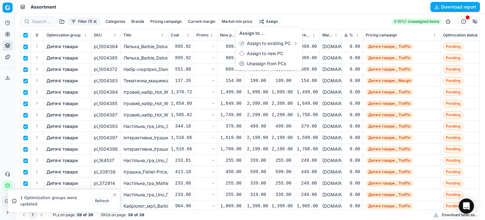
click at [6, 32] on html "Pricing platform Analytics Pricing Product portfolio Templates Export service 1…" at bounding box center [242, 110] width 485 height 220
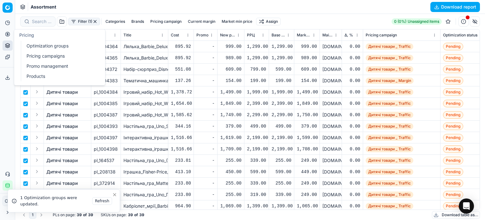
checkbox input "false"
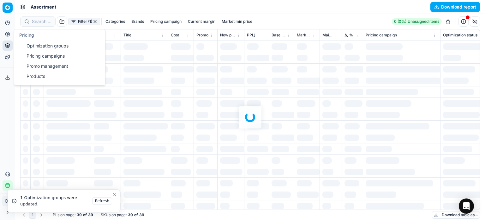
click at [33, 47] on link "Optimization groups" at bounding box center [61, 45] width 74 height 9
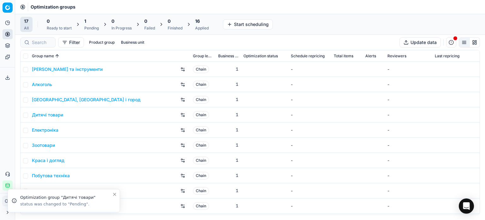
click at [99, 26] on div "1 Pending" at bounding box center [92, 24] width 22 height 15
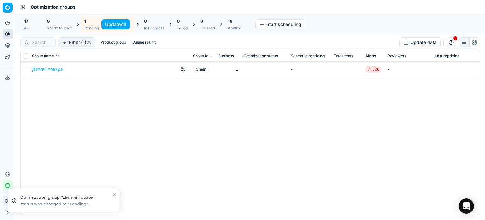
click at [114, 25] on button "Update All" at bounding box center [115, 24] width 29 height 10
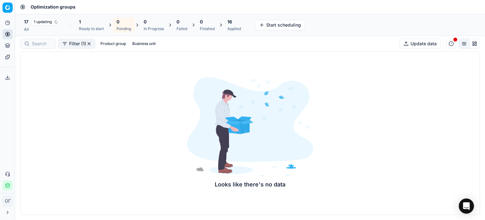
click at [85, 27] on div "Ready to start" at bounding box center [91, 28] width 25 height 5
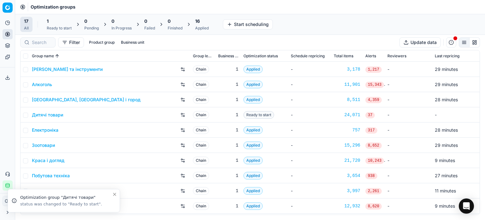
click at [53, 22] on div "1" at bounding box center [59, 21] width 25 height 6
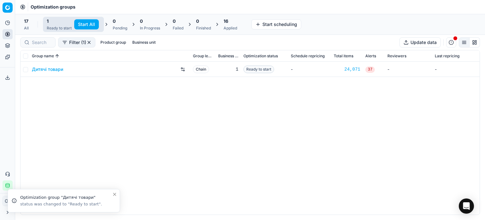
click at [82, 21] on button "Start All" at bounding box center [86, 24] width 25 height 10
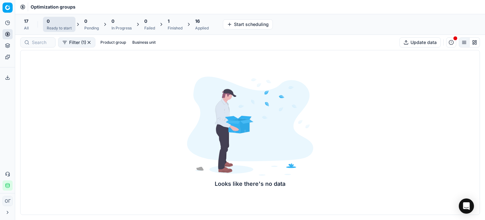
click at [184, 27] on div "1 Finished" at bounding box center [175, 24] width 22 height 15
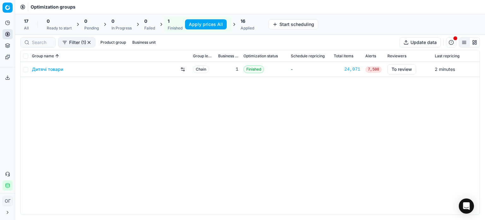
click at [191, 26] on button "Apply prices All" at bounding box center [206, 24] width 42 height 10
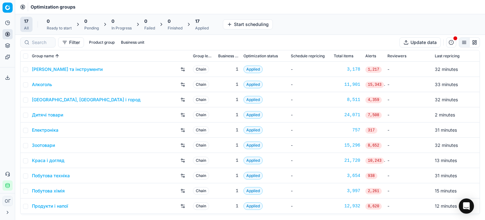
click at [200, 25] on div "17 Applied" at bounding box center [202, 24] width 14 height 13
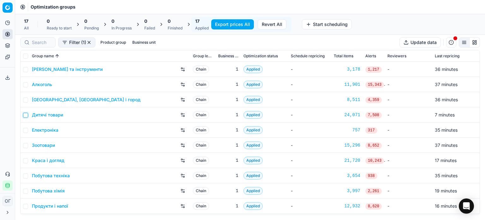
click at [26, 115] on input "checkbox" at bounding box center [25, 114] width 5 height 5
checkbox input "true"
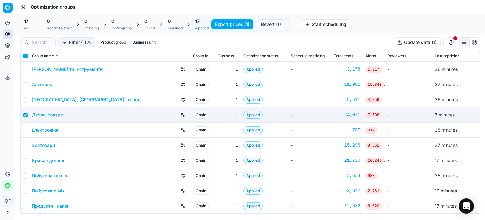
click at [6, 79] on icon at bounding box center [7, 77] width 5 height 5
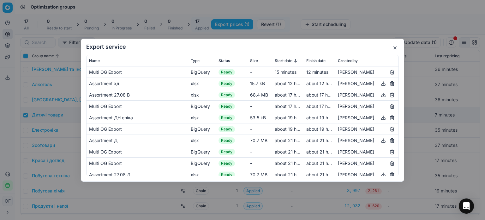
click at [395, 46] on button "button" at bounding box center [395, 48] width 8 height 8
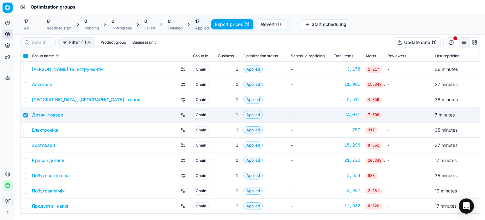
click at [10, 76] on button "Export service" at bounding box center [8, 77] width 10 height 10
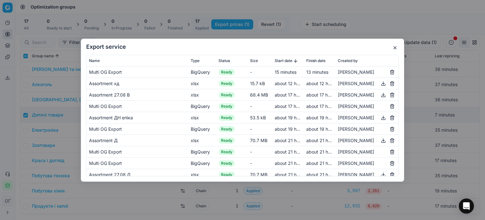
click at [395, 47] on button "button" at bounding box center [395, 48] width 8 height 8
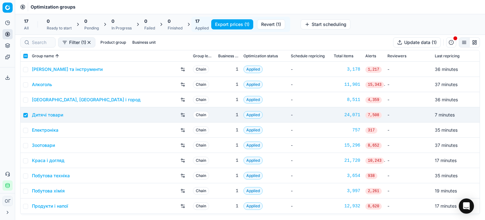
click at [46, 84] on link "Алкоголь" at bounding box center [42, 84] width 20 height 6
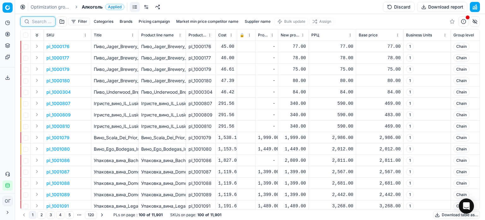
click at [38, 23] on input at bounding box center [42, 21] width 20 height 6
paste input "481968"
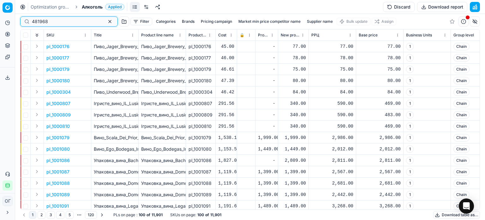
type input "481968"
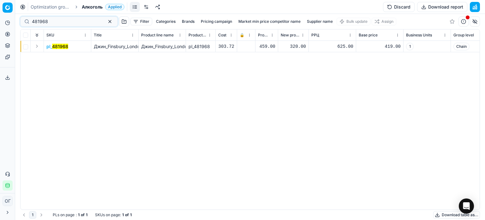
click at [294, 47] on div "320.00" at bounding box center [293, 46] width 25 height 6
click at [90, 38] on th "SKU" at bounding box center [67, 34] width 47 height 11
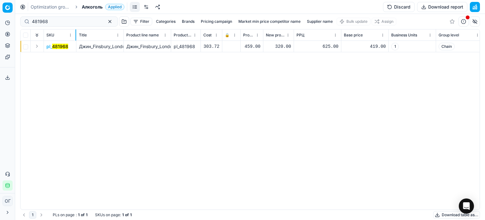
drag, startPoint x: 90, startPoint y: 38, endPoint x: 75, endPoint y: 38, distance: 14.8
click at [75, 38] on div at bounding box center [75, 34] width 1 height 11
click at [395, 7] on button "Discard" at bounding box center [399, 7] width 32 height 10
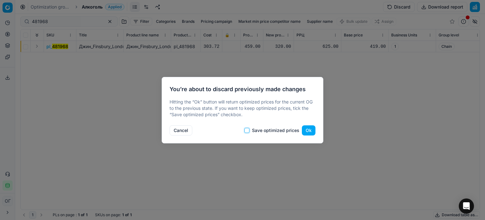
click at [247, 130] on input "Save optimized prices" at bounding box center [246, 130] width 5 height 5
checkbox input "true"
click at [310, 131] on button "Ok" at bounding box center [309, 130] width 14 height 10
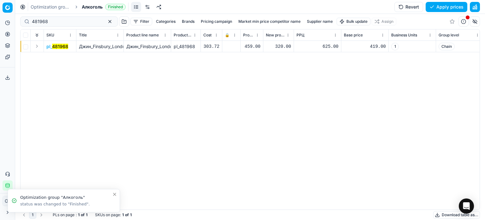
click at [276, 45] on div "320.00" at bounding box center [278, 46] width 25 height 6
type input "3"
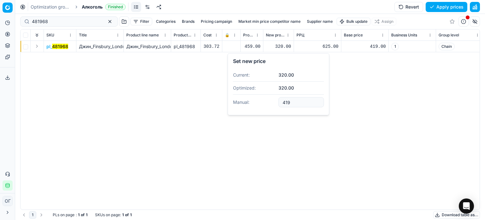
type input "419.00"
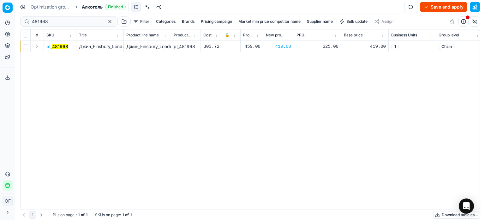
click at [429, 2] on button "Save and apply" at bounding box center [443, 7] width 47 height 10
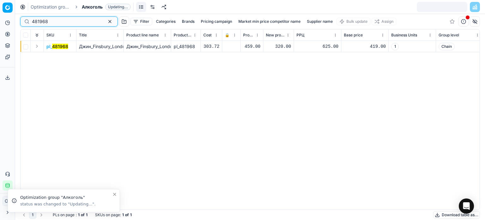
drag, startPoint x: 66, startPoint y: 21, endPoint x: 22, endPoint y: 21, distance: 43.9
click at [22, 21] on div "481968" at bounding box center [69, 21] width 98 height 10
paste input "18860"
type input "418860"
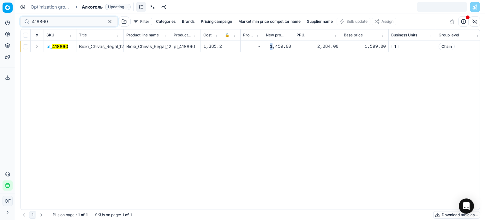
click at [273, 46] on div "1,459.00" at bounding box center [278, 46] width 25 height 6
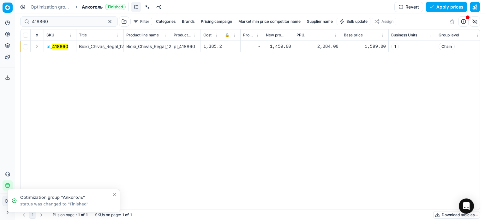
click at [274, 46] on div "418860 Filter Categories Brands Pricing campaign Market min price competitor na…" at bounding box center [250, 117] width 470 height 206
click at [274, 46] on div "1,459.00" at bounding box center [278, 46] width 25 height 6
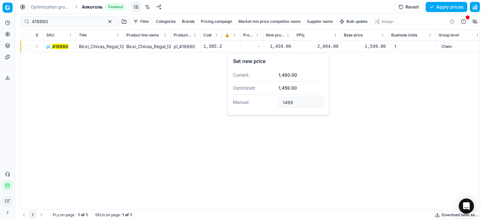
type input "1499.00"
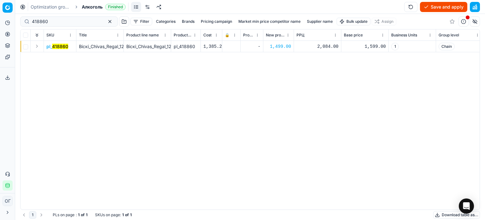
click at [435, 8] on button "Save and apply" at bounding box center [443, 7] width 47 height 10
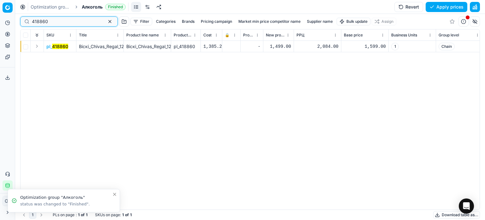
drag, startPoint x: 76, startPoint y: 20, endPoint x: 23, endPoint y: 22, distance: 53.1
click at [23, 22] on div "418860" at bounding box center [69, 21] width 98 height 10
paste input "2"
type input "418862"
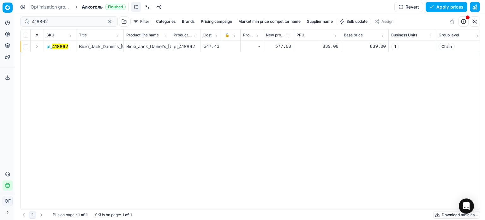
click at [278, 46] on div "577.00" at bounding box center [278, 46] width 25 height 6
type input "5"
type input "629.00"
click at [430, 7] on button "Save and apply" at bounding box center [443, 7] width 47 height 10
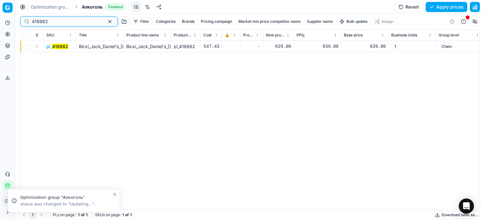
drag, startPoint x: 57, startPoint y: 21, endPoint x: 26, endPoint y: 21, distance: 30.6
click at [26, 21] on div "418862" at bounding box center [69, 21] width 98 height 10
paste input "80210"
type input "480210"
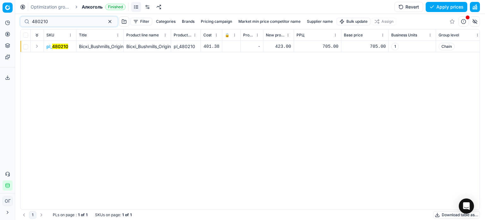
click at [278, 47] on div "423.00" at bounding box center [278, 46] width 25 height 6
type input "4"
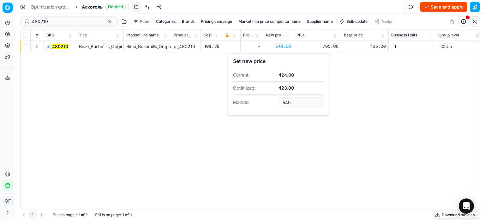
type input "549.00"
click at [455, 6] on button "Save and apply" at bounding box center [443, 7] width 47 height 10
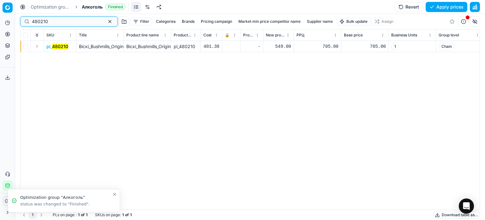
drag, startPoint x: 25, startPoint y: 22, endPoint x: 16, endPoint y: 21, distance: 8.3
click at [16, 21] on div "Pricing platform Analytics Pricing Product portfolio Templates Export service 1…" at bounding box center [242, 110] width 485 height 220
paste input "571413"
type input "571413"
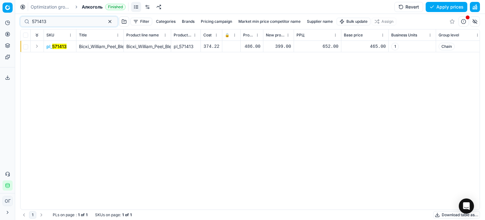
click at [277, 45] on div "399.00" at bounding box center [278, 46] width 25 height 6
type input "3"
type input "549.00"
click at [449, 2] on button "Save and apply" at bounding box center [443, 7] width 47 height 10
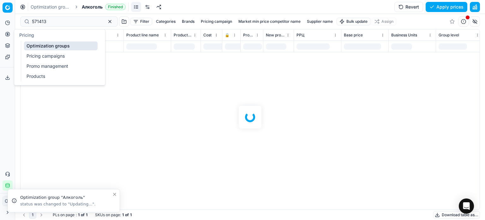
click at [30, 46] on link "Optimization groups" at bounding box center [61, 45] width 74 height 9
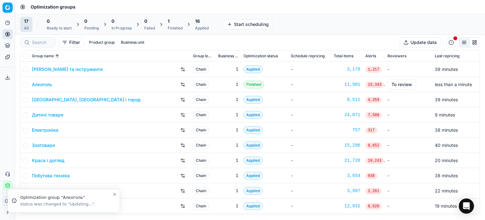
click at [180, 21] on div "1" at bounding box center [175, 21] width 15 height 6
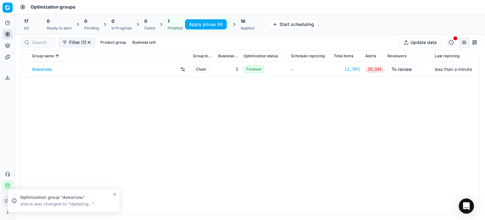
click at [201, 24] on button "Apply prices All" at bounding box center [206, 24] width 42 height 10
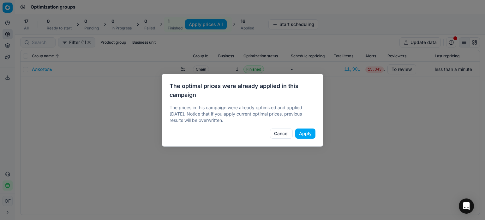
click at [307, 131] on button "Apply" at bounding box center [305, 133] width 20 height 10
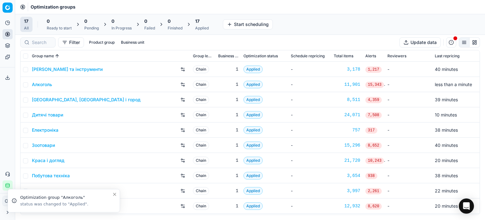
click at [191, 28] on div "17 All 0 Ready to start 0 Pending 0 In Progress 0 Failed 0 Finished 17 Applied" at bounding box center [116, 24] width 192 height 15
click at [195, 26] on div "17 Applied" at bounding box center [201, 24] width 21 height 15
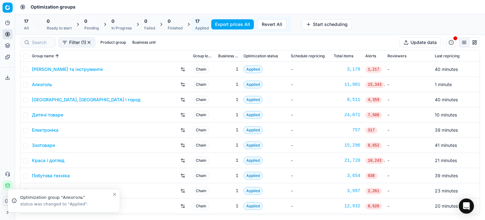
click at [41, 83] on link "Алкоголь" at bounding box center [42, 84] width 20 height 6
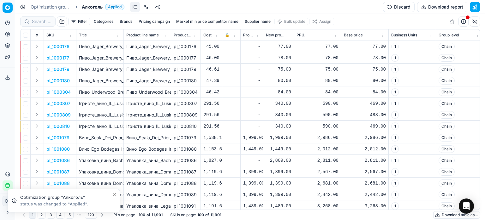
click at [398, 8] on button "Discard" at bounding box center [399, 7] width 32 height 10
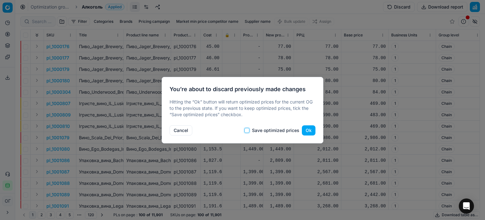
click at [246, 130] on input "Save optimized prices" at bounding box center [246, 130] width 5 height 5
checkbox input "true"
click at [305, 131] on button "Ok" at bounding box center [309, 130] width 14 height 10
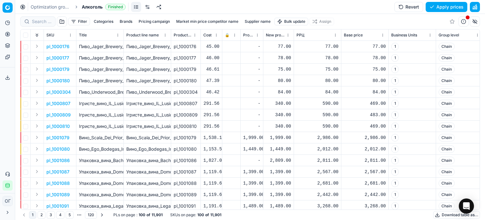
click at [82, 20] on button "Filter" at bounding box center [79, 22] width 22 height 8
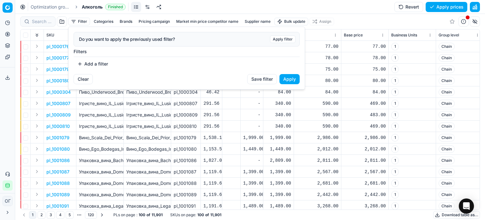
click at [95, 59] on button "Add a filter" at bounding box center [93, 64] width 38 height 10
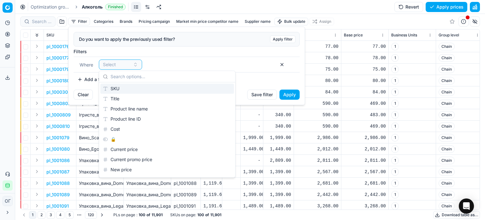
drag, startPoint x: 126, startPoint y: 86, endPoint x: 134, endPoint y: 86, distance: 7.6
click at [126, 87] on div "SKU" at bounding box center [167, 88] width 134 height 10
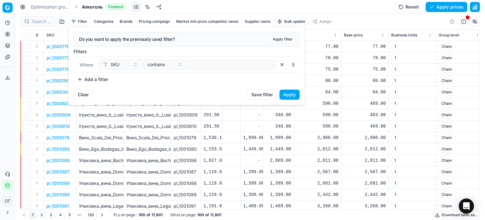
click at [217, 58] on div "Where SKU contains" at bounding box center [187, 65] width 226 height 16
click at [217, 65] on input at bounding box center [232, 64] width 82 height 9
paste input "455931,493265,462584"
type input "455931,493265,462584"
click at [161, 65] on span "contains" at bounding box center [156, 64] width 17 height 6
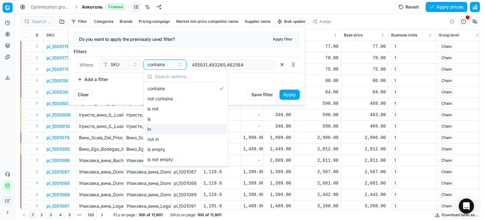
click at [165, 126] on div "in" at bounding box center [186, 129] width 82 height 10
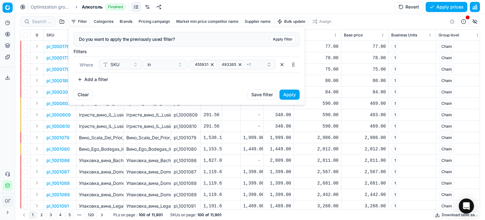
click at [290, 96] on button "Apply" at bounding box center [290, 94] width 20 height 10
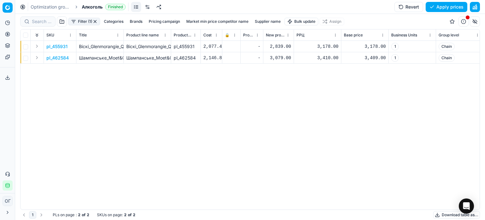
click at [277, 46] on div "2,839.00" at bounding box center [278, 46] width 25 height 6
type input "2"
type input "3179.00"
click at [278, 57] on div "3,079.00" at bounding box center [278, 58] width 25 height 6
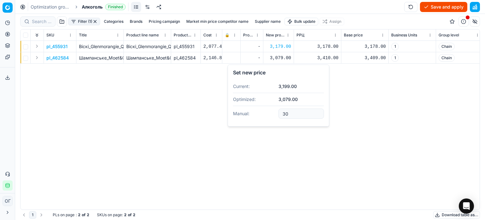
type input "3"
type input "3409.00"
click at [431, 9] on button "Save and apply" at bounding box center [443, 7] width 47 height 10
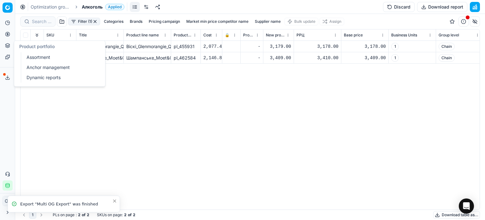
click at [39, 59] on link "Assortment" at bounding box center [61, 57] width 74 height 9
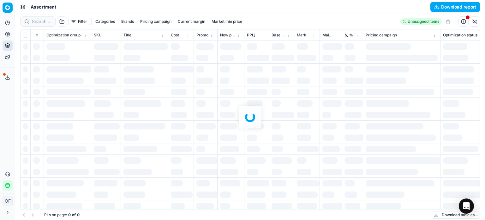
click at [77, 21] on div at bounding box center [250, 117] width 470 height 206
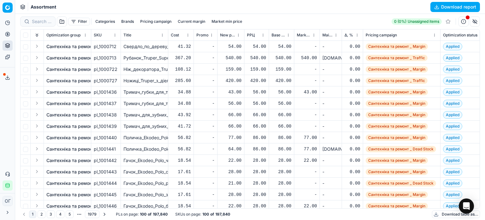
click at [77, 21] on button "Filter" at bounding box center [79, 22] width 22 height 8
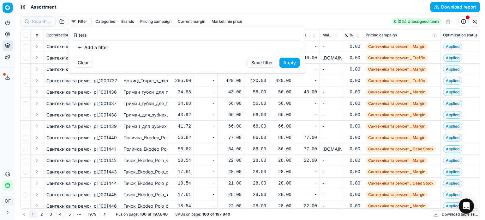
click at [100, 50] on button "Add a filter" at bounding box center [93, 47] width 38 height 10
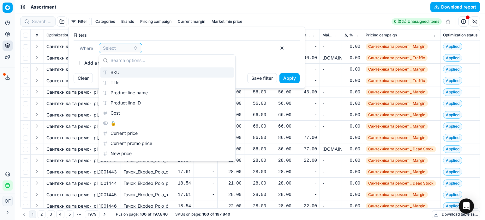
click at [118, 72] on div "SKU" at bounding box center [167, 72] width 134 height 10
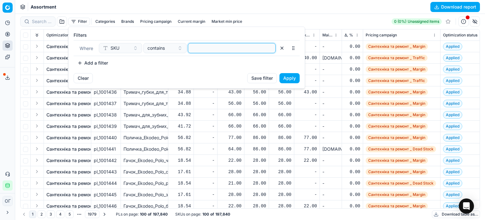
click at [208, 47] on input at bounding box center [232, 47] width 82 height 9
click at [295, 79] on button "Apply" at bounding box center [290, 78] width 20 height 10
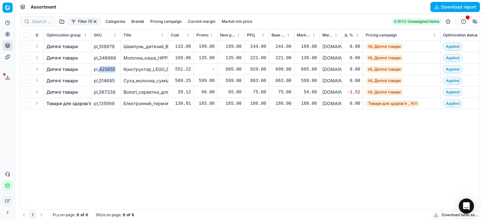
drag, startPoint x: 99, startPoint y: 68, endPoint x: 118, endPoint y: 68, distance: 19.3
click at [118, 68] on td "pl_425855" at bounding box center [106, 68] width 30 height 11
copy span "425855"
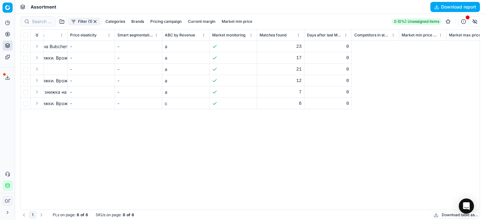
scroll to position [0, 1099]
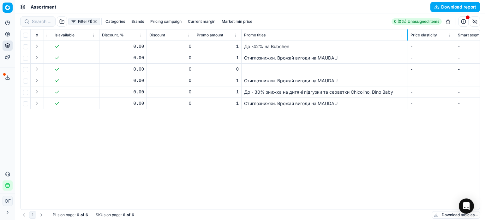
drag, startPoint x: 288, startPoint y: 39, endPoint x: 407, endPoint y: 38, distance: 119.1
click at [407, 38] on div at bounding box center [407, 34] width 1 height 11
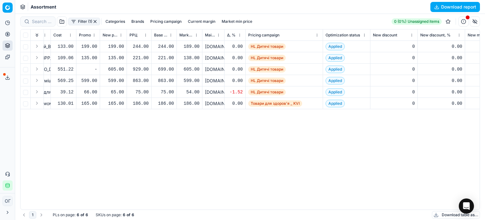
scroll to position [0, 0]
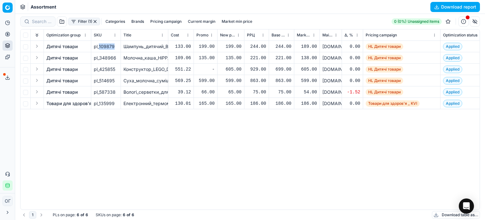
drag, startPoint x: 99, startPoint y: 46, endPoint x: 117, endPoint y: 47, distance: 18.3
click at [117, 47] on div "pl_109879" at bounding box center [106, 46] width 24 height 6
copy div "109879"
drag, startPoint x: 100, startPoint y: 93, endPoint x: 123, endPoint y: 93, distance: 22.7
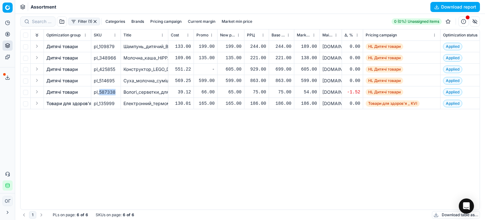
copy div "587338"
click at [332, 197] on div "Дитячі товари pl_109879 Шампунь_дитячий_Bubchen,_400_мл 133.00 199.00 199.00 24…" at bounding box center [250, 125] width 459 height 168
click at [445, 214] on button "Download table as..." at bounding box center [456, 215] width 48 height 8
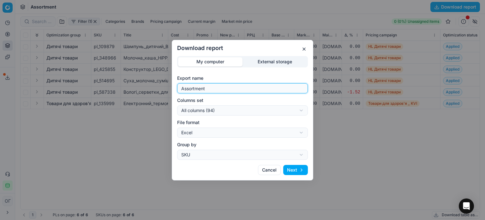
click at [263, 90] on input "Assortment" at bounding box center [242, 87] width 125 height 9
type input "Assortment хд"
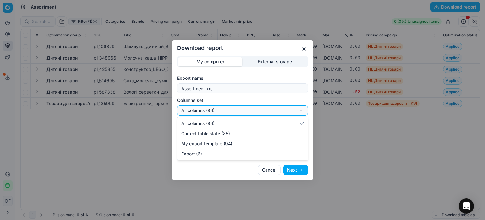
click at [263, 109] on div "Download report My computer External storage Export name Assortment хд Columns …" at bounding box center [242, 110] width 485 height 220
select select "table"
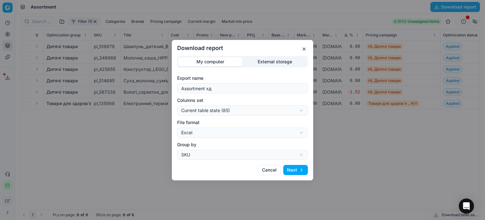
click at [299, 167] on button "Next" at bounding box center [295, 170] width 25 height 10
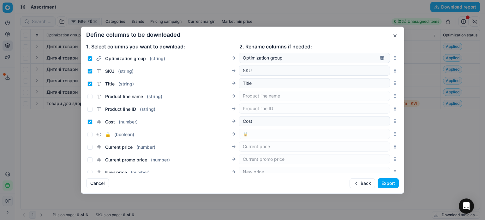
click at [387, 183] on button "Export" at bounding box center [388, 183] width 21 height 10
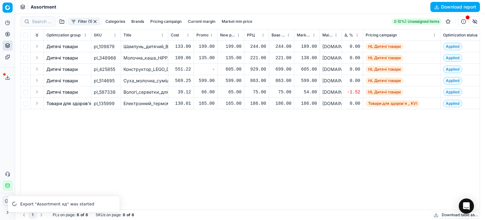
click at [93, 21] on button "button" at bounding box center [95, 21] width 5 height 5
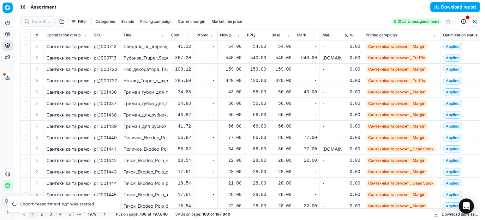
click at [446, 212] on button "Download table as..." at bounding box center [456, 214] width 48 height 8
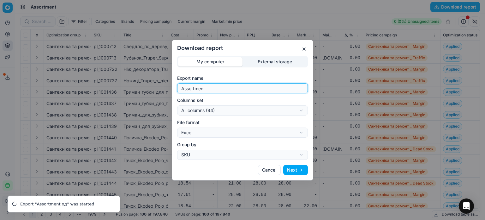
click at [231, 88] on input "Assortment" at bounding box center [242, 87] width 125 height 9
type input "Assortment 28.08 Р"
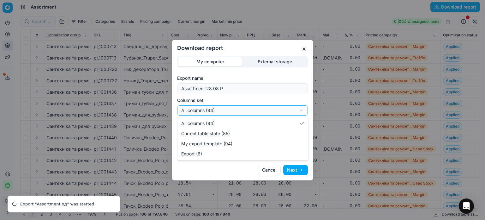
click at [239, 109] on div "Download report My computer External storage Export name Assortment 28.08 Р Col…" at bounding box center [242, 110] width 485 height 220
select select "table"
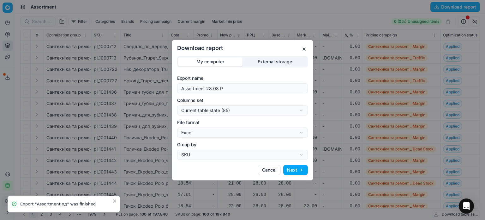
click at [296, 168] on button "Next" at bounding box center [295, 170] width 25 height 10
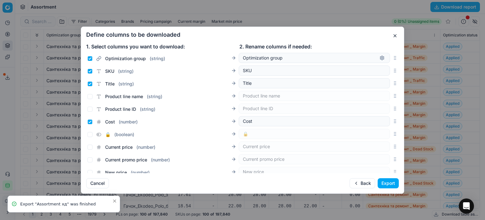
click at [387, 180] on button "Export" at bounding box center [388, 183] width 21 height 10
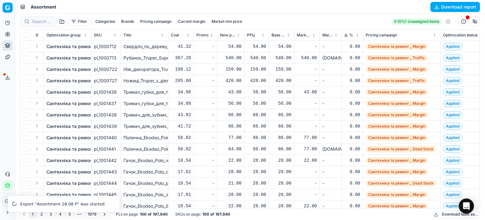
click at [2, 77] on div "Export service 158" at bounding box center [7, 77] width 15 height 15
click at [6, 77] on icon at bounding box center [7, 77] width 5 height 5
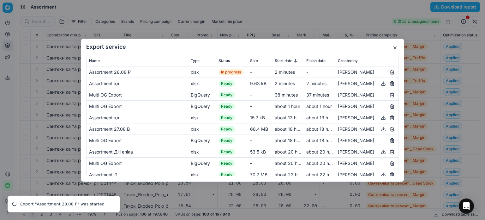
click at [380, 82] on button "button" at bounding box center [384, 83] width 8 height 8
click at [395, 47] on button "button" at bounding box center [395, 48] width 8 height 8
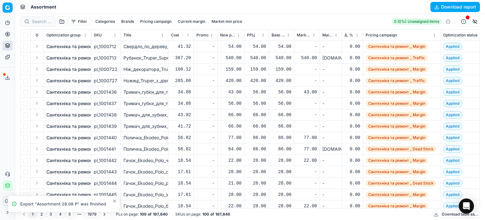
click at [69, 21] on button "Filter" at bounding box center [79, 22] width 22 height 8
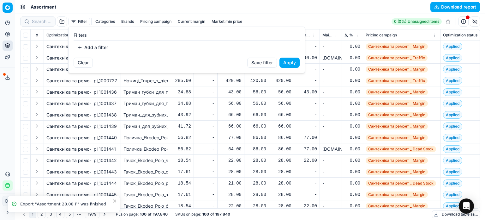
click at [99, 49] on button "Add a filter" at bounding box center [93, 47] width 38 height 10
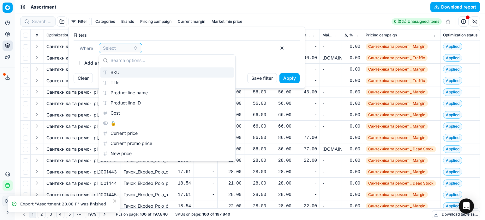
click at [131, 74] on div "SKU" at bounding box center [167, 72] width 134 height 10
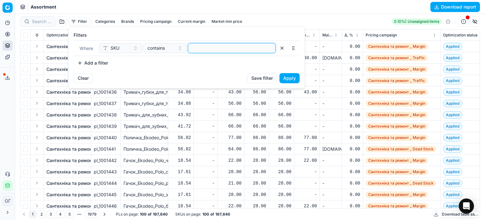
click at [206, 48] on input at bounding box center [232, 47] width 82 height 9
click at [295, 80] on button "Apply" at bounding box center [290, 78] width 20 height 10
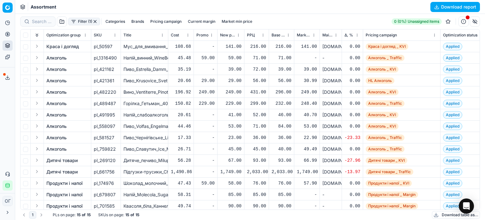
click at [442, 214] on button "Download table as..." at bounding box center [456, 215] width 48 height 8
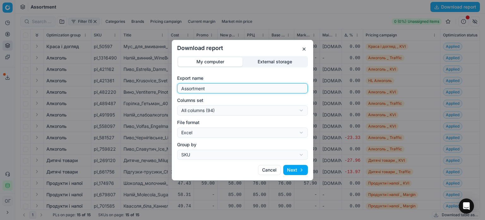
click at [244, 89] on input "Assortment" at bounding box center [242, 87] width 125 height 9
type input "Assortment мін ціна"
click at [245, 112] on div "Download report My computer External storage Export name Assortment мін ціна Co…" at bounding box center [242, 110] width 485 height 220
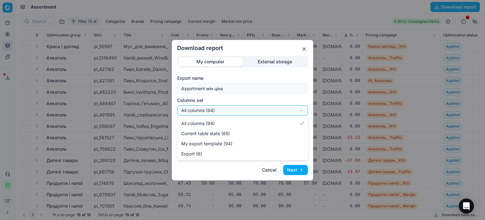
select select "table"
drag, startPoint x: 241, startPoint y: 130, endPoint x: 245, endPoint y: 132, distance: 4.8
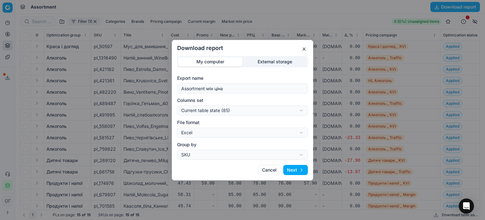
click at [302, 173] on button "Next" at bounding box center [295, 170] width 25 height 10
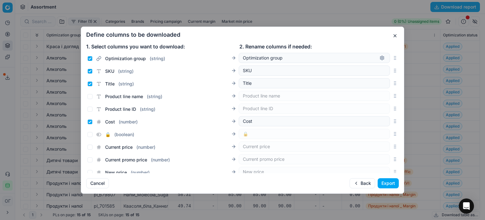
click at [388, 185] on button "Export" at bounding box center [388, 183] width 21 height 10
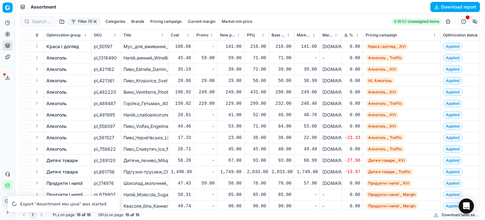
click at [7, 78] on icon at bounding box center [7, 77] width 5 height 5
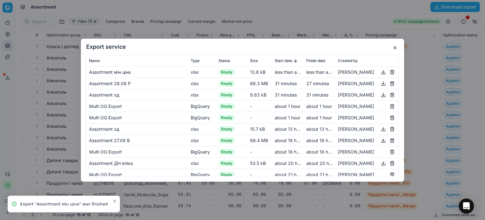
click at [380, 74] on button "button" at bounding box center [384, 72] width 8 height 8
drag, startPoint x: 395, startPoint y: 47, endPoint x: 412, endPoint y: 13, distance: 38.3
click at [395, 47] on button "button" at bounding box center [395, 48] width 8 height 8
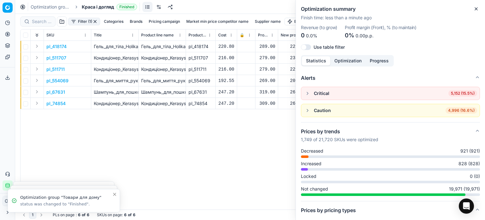
click at [478, 9] on icon "button" at bounding box center [476, 8] width 5 height 5
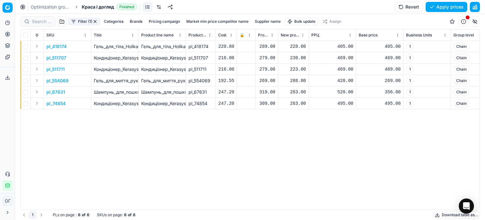
click at [296, 46] on div "228.00" at bounding box center [293, 46] width 25 height 6
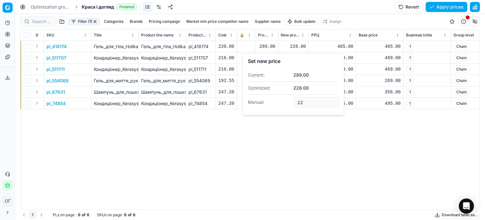
type input "2"
type input "289.00"
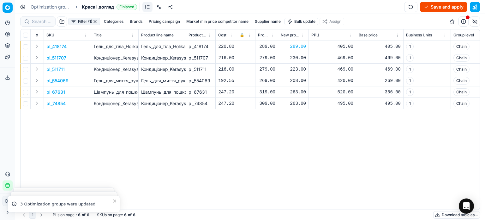
click at [296, 58] on div "230.00" at bounding box center [293, 58] width 25 height 6
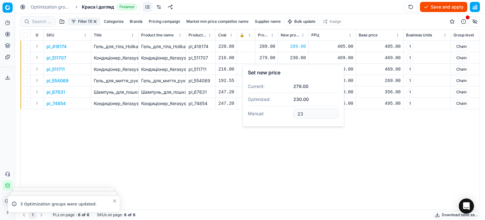
type input "2"
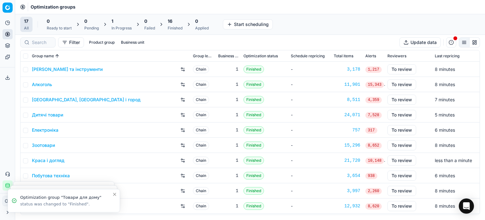
click at [129, 27] on div "In Progress" at bounding box center [121, 28] width 20 height 5
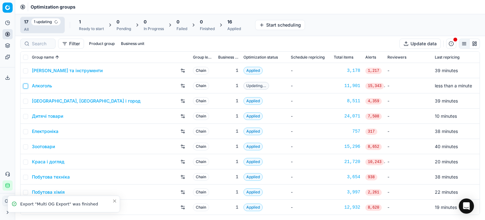
click at [25, 87] on input "checkbox" at bounding box center [25, 85] width 5 height 5
checkbox input "true"
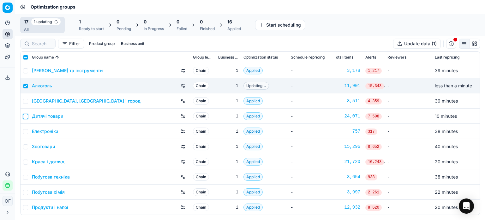
click at [27, 115] on input "checkbox" at bounding box center [25, 116] width 5 height 5
checkbox input "true"
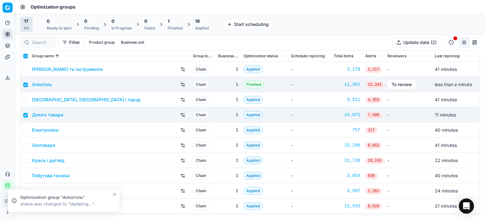
click at [171, 22] on div "1" at bounding box center [175, 21] width 15 height 6
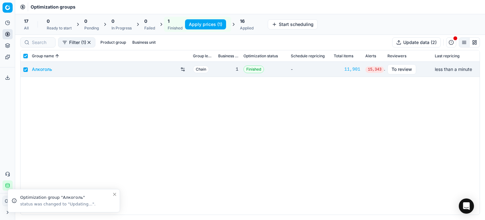
click at [193, 24] on button "Apply prices (1)" at bounding box center [205, 24] width 41 height 10
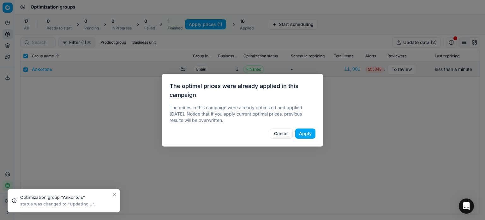
click at [307, 132] on button "Apply" at bounding box center [305, 133] width 20 height 10
checkbox input "false"
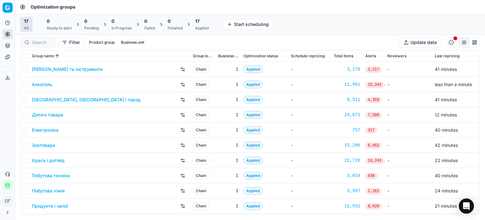
click at [195, 26] on div "17 Applied" at bounding box center [201, 24] width 21 height 15
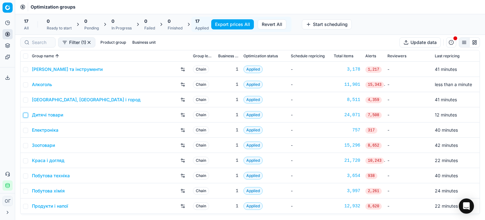
click at [25, 114] on input "checkbox" at bounding box center [25, 114] width 5 height 5
checkbox input "true"
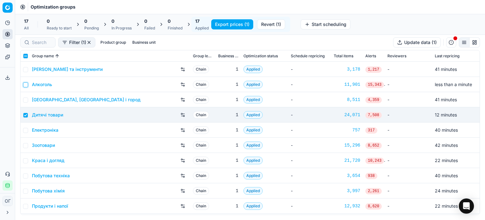
click at [27, 83] on input "checkbox" at bounding box center [25, 84] width 5 height 5
checkbox input "true"
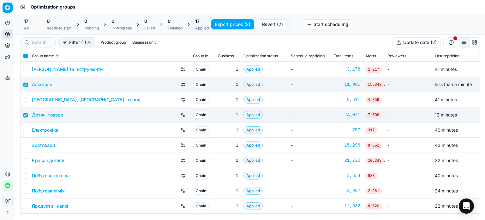
click at [11, 78] on button "Export service" at bounding box center [8, 77] width 10 height 10
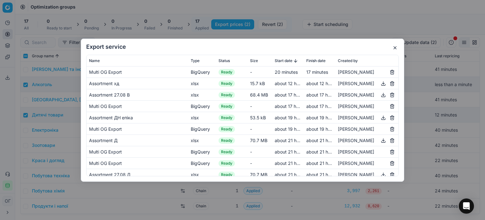
click at [396, 48] on button "button" at bounding box center [395, 48] width 8 height 8
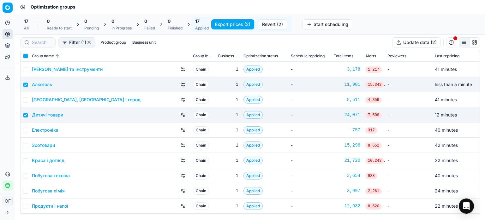
click at [231, 23] on button "Export prices (2)" at bounding box center [232, 24] width 43 height 10
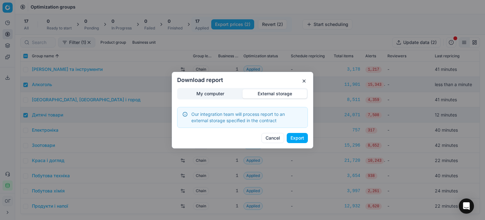
click at [261, 62] on div "Download report My computer External storage Our integration team will process …" at bounding box center [242, 110] width 485 height 220
click at [297, 139] on button "Export" at bounding box center [297, 138] width 21 height 10
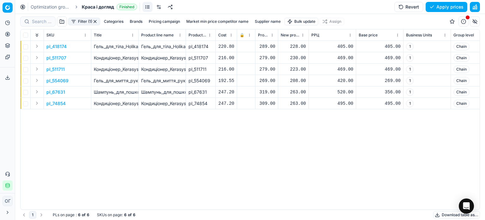
click at [297, 47] on div "228.00" at bounding box center [293, 46] width 25 height 6
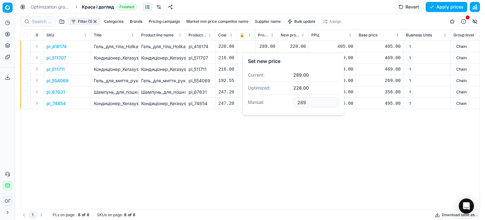
type input "289.00"
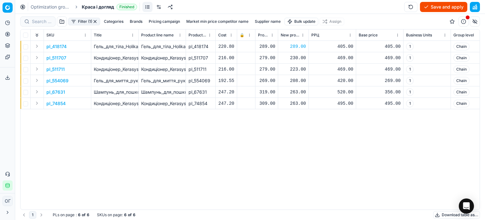
click at [299, 58] on div "230.00" at bounding box center [293, 58] width 25 height 6
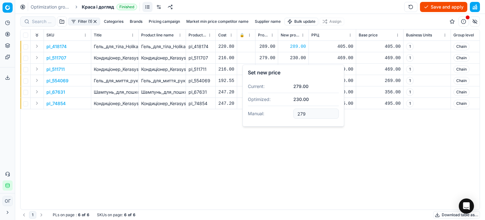
type input "279.00"
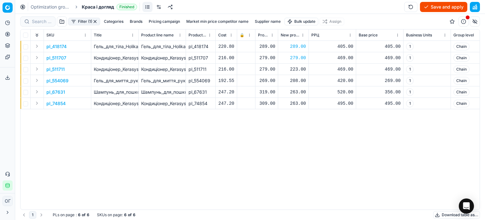
click at [301, 67] on div "223.00" at bounding box center [293, 69] width 25 height 6
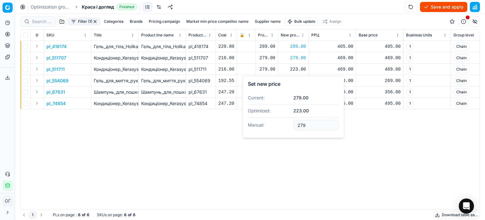
type input "279.00"
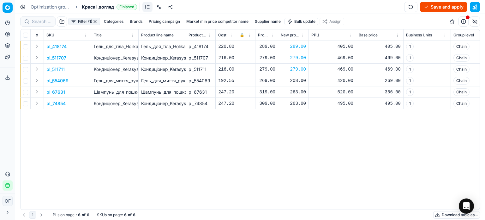
click at [298, 81] on div "208.00" at bounding box center [293, 80] width 25 height 6
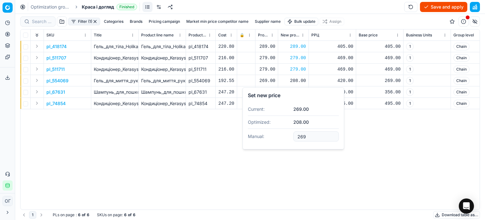
type input "269.00"
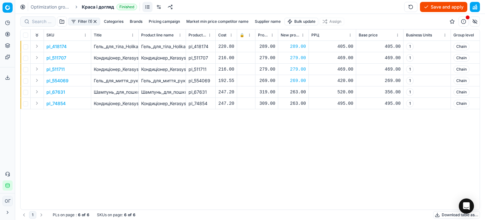
click at [297, 91] on div "263.00" at bounding box center [293, 92] width 25 height 6
type input "2"
type input "319.00"
click at [296, 102] on div "263.00" at bounding box center [293, 103] width 25 height 6
type input "2"
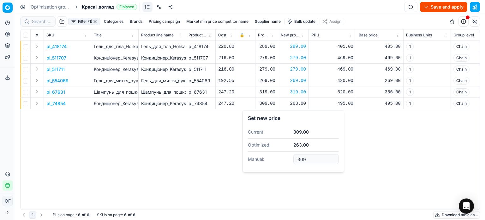
type input "309.00"
click at [434, 4] on button "Save and apply" at bounding box center [443, 7] width 47 height 10
